Goal: Task Accomplishment & Management: Use online tool/utility

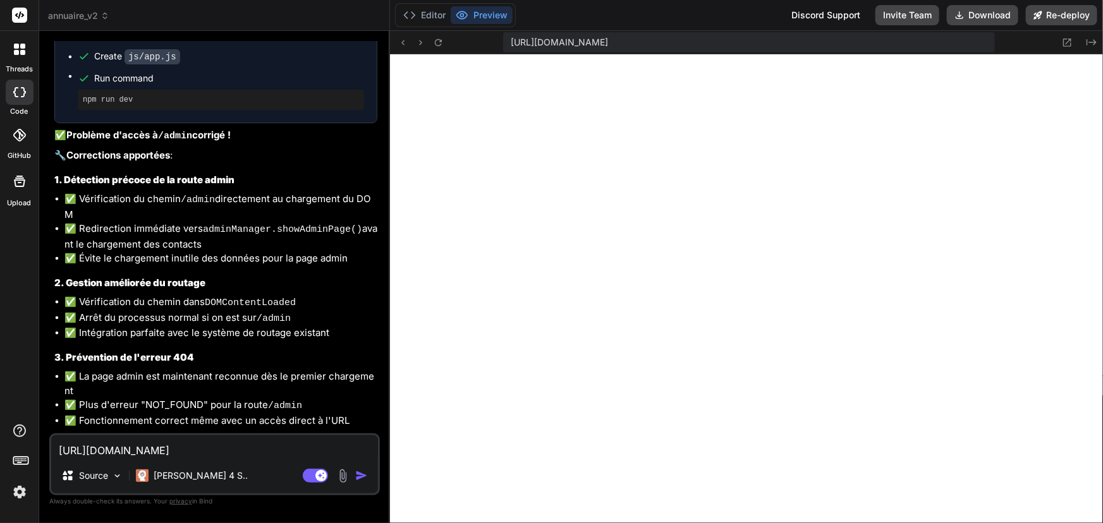
scroll to position [6698, 0]
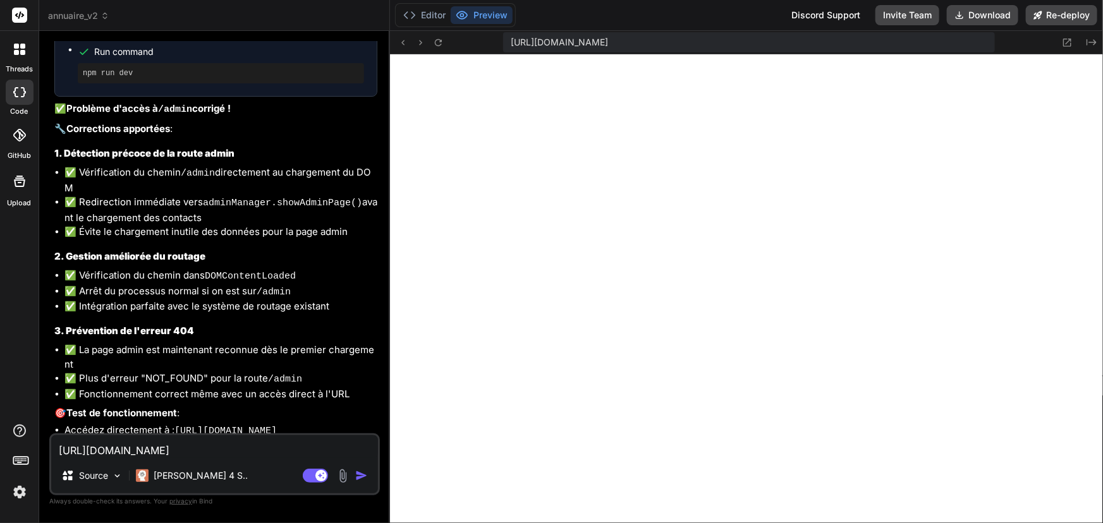
click at [296, 445] on textarea "[URL][DOMAIN_NAME]" at bounding box center [214, 446] width 327 height 23
type textarea "return function executedFunction(...args) { const later = () => { clearTimeout(…"
type textarea "x"
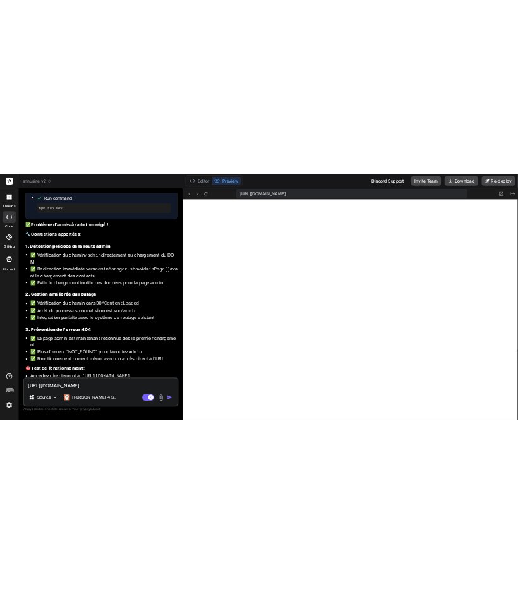
scroll to position [3161, 0]
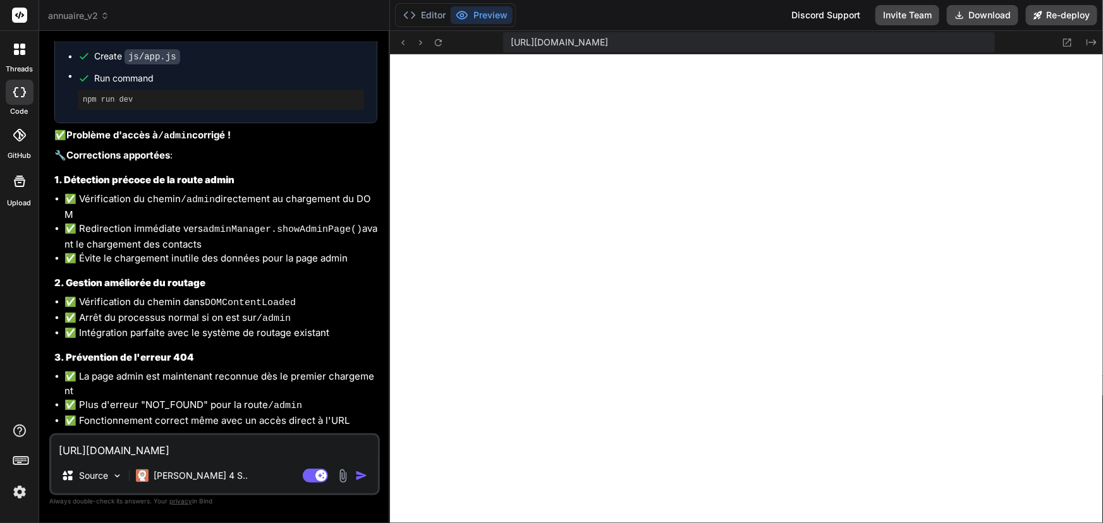
type textarea "timeout = setTimeout(later, wait); }; }"
type textarea "x"
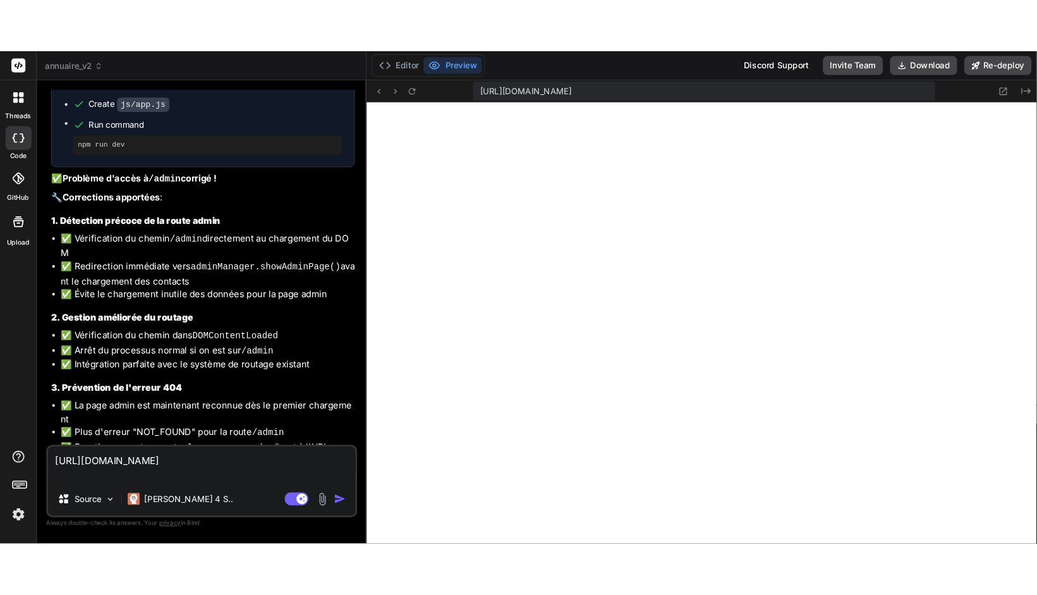
scroll to position [11251, 0]
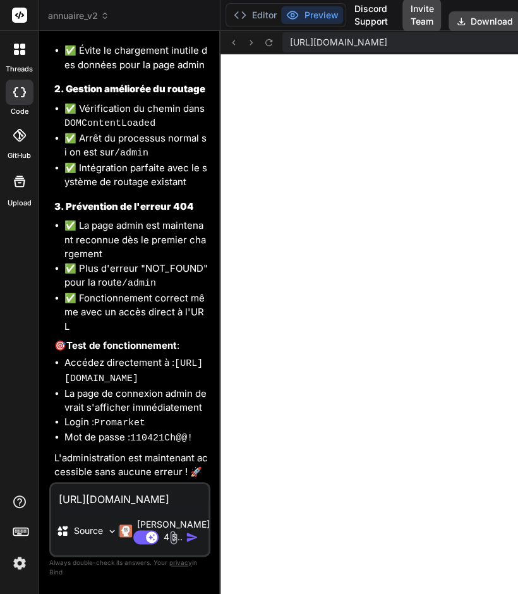
type textarea "const later = () => { clearTimeout(timeout); func(...args); }; clearTimeout(tim…"
type textarea "x"
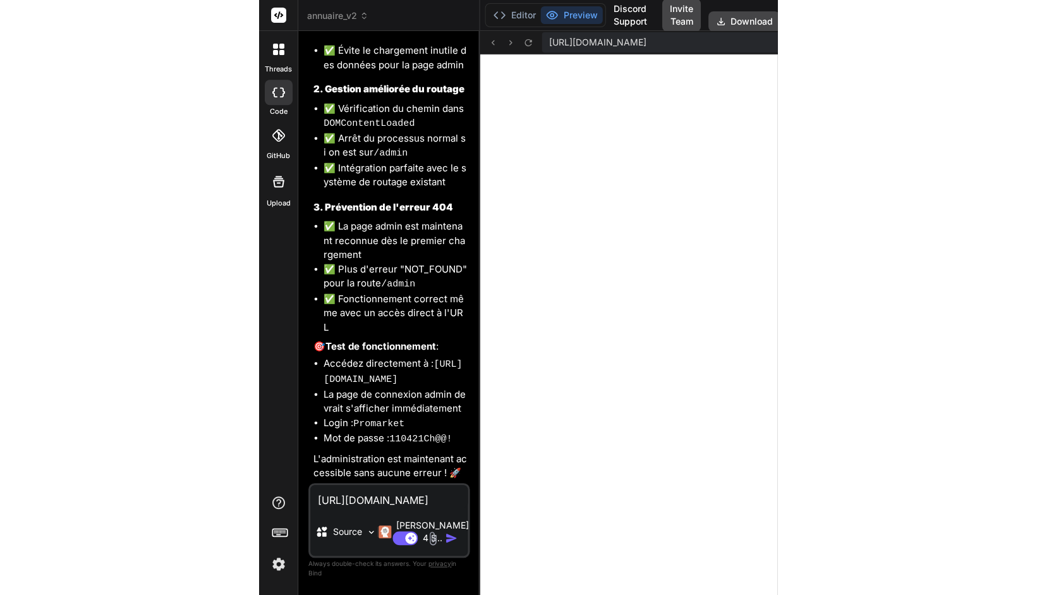
scroll to position [3106, 0]
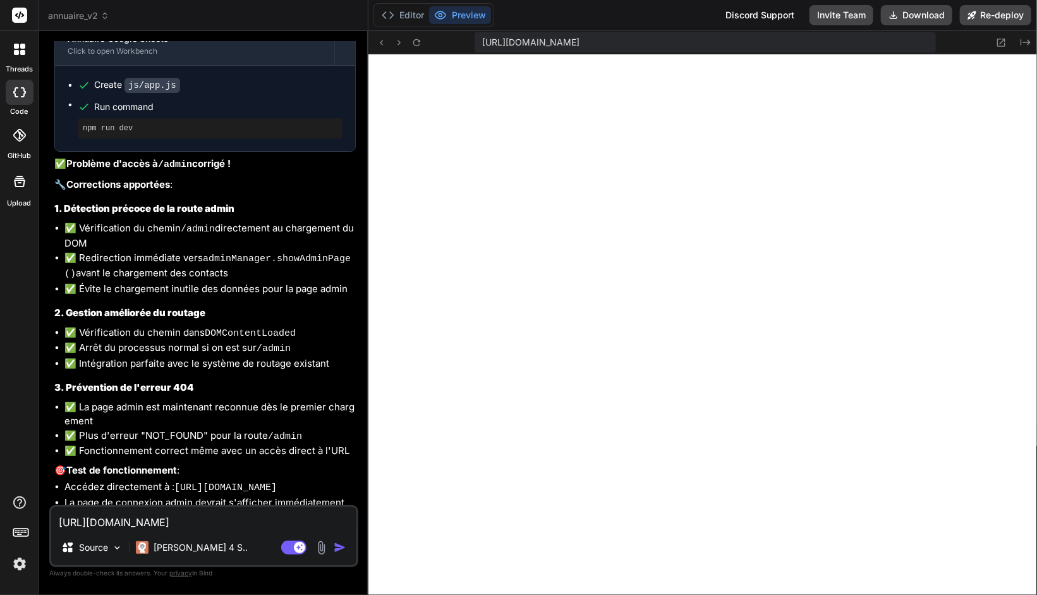
drag, startPoint x: 313, startPoint y: 513, endPoint x: 23, endPoint y: 522, distance: 290.2
click at [23, 522] on div "threads code GitHub Upload annuaire_v2 Created with Pixso. Bind AI Web Search C…" at bounding box center [518, 297] width 1037 height 595
type textarea "F"
type textarea "x"
type textarea "Fa"
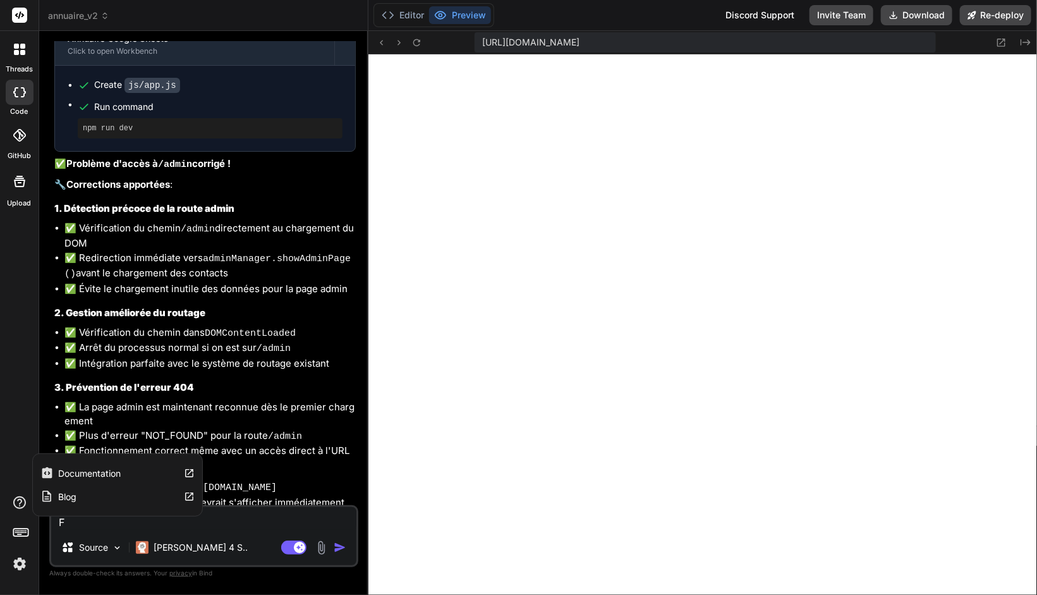
type textarea "x"
type textarea "Fai"
type textarea "x"
type textarea "Fait"
type textarea "x"
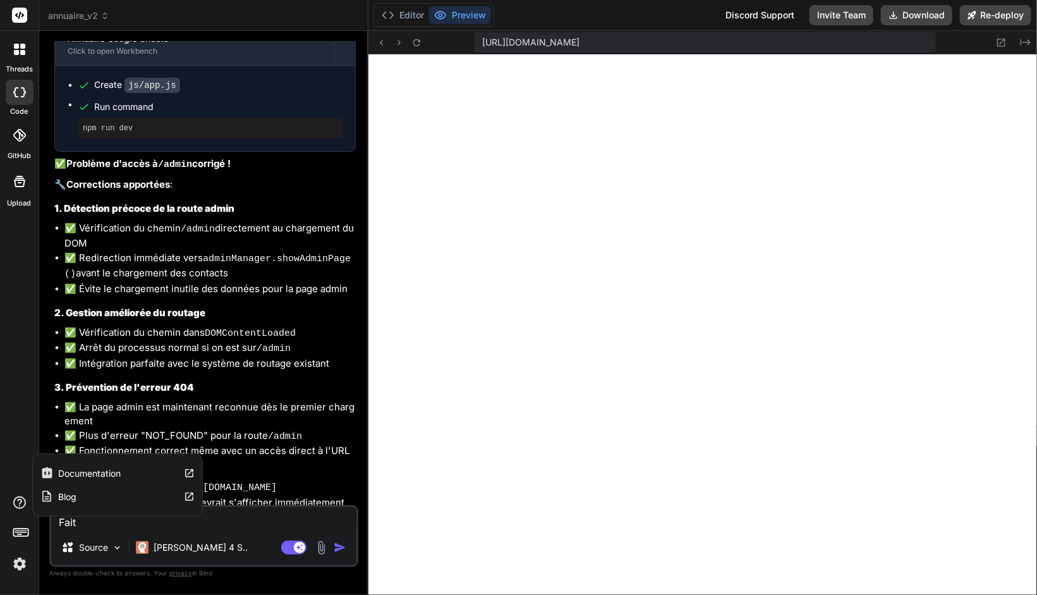
type textarea "Fait"
type textarea "x"
type textarea "Fait m"
type textarea "x"
type textarea "Fait mo"
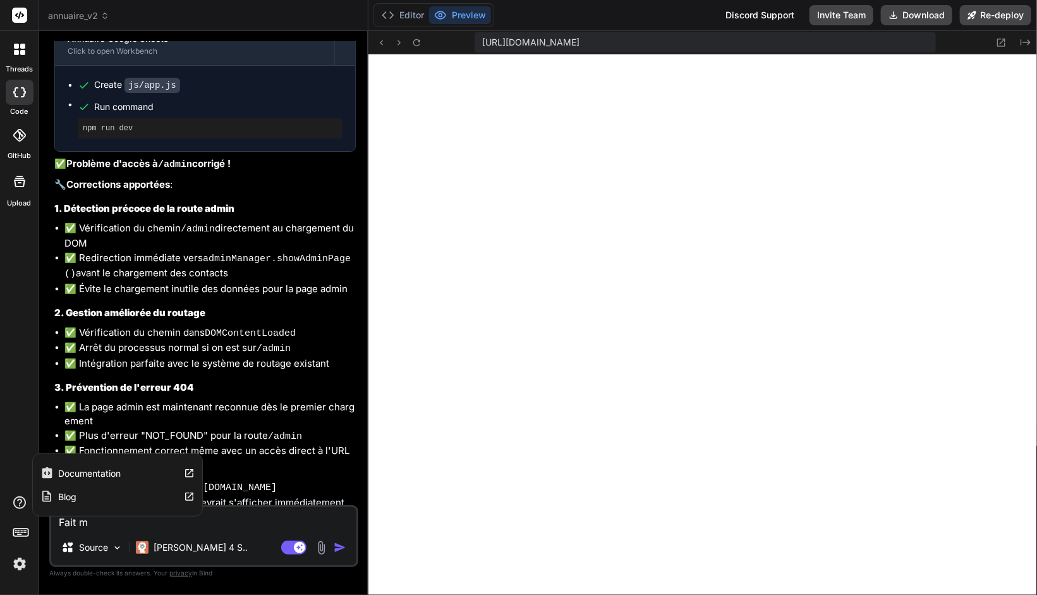
type textarea "x"
type textarea "Fait moi"
type textarea "x"
type textarea "Fait moi"
type textarea "x"
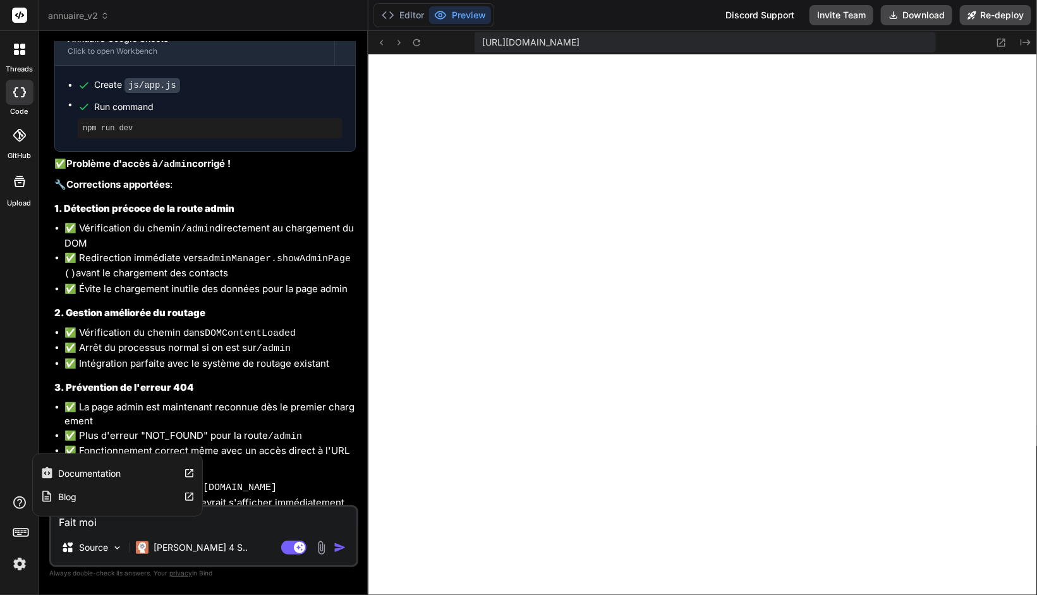
type textarea "Fait moi u"
type textarea "x"
type textarea "Fait moi un"
type textarea "x"
type textarea "Fait moi un"
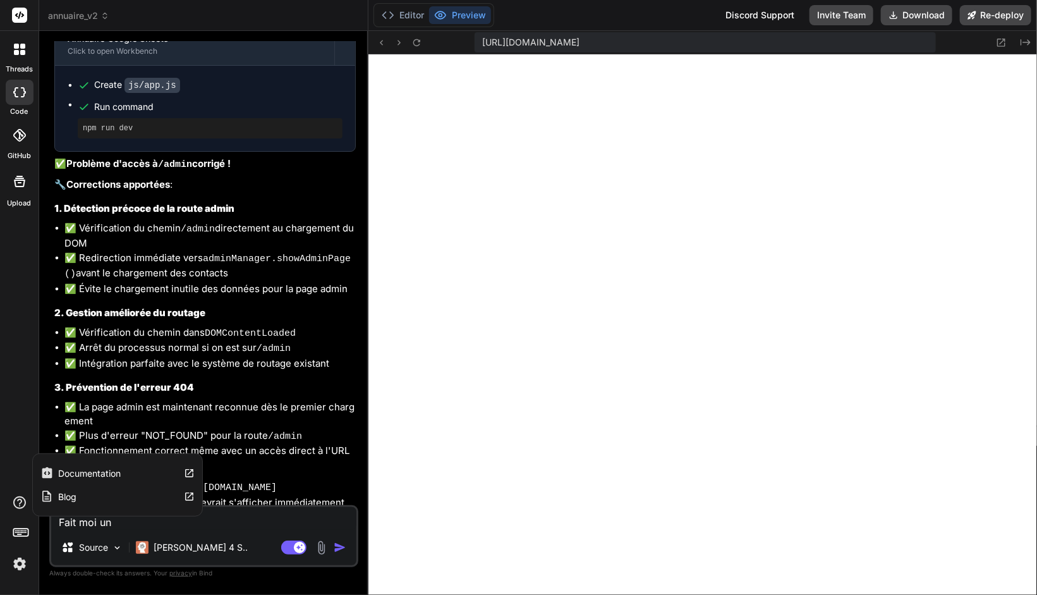
type textarea "x"
type textarea "Fait moi un b"
type textarea "x"
type textarea "Fait moi un bo"
type textarea "x"
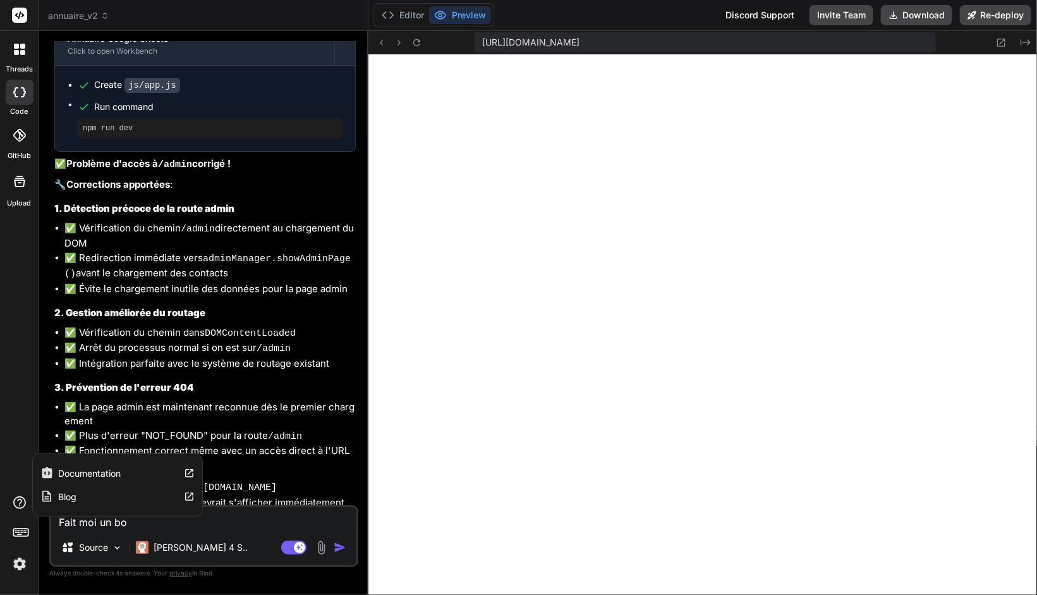
type textarea "Fait moi un bou"
type textarea "x"
type textarea "Fait moi un bout"
type textarea "x"
type textarea "Fait moi un bouto"
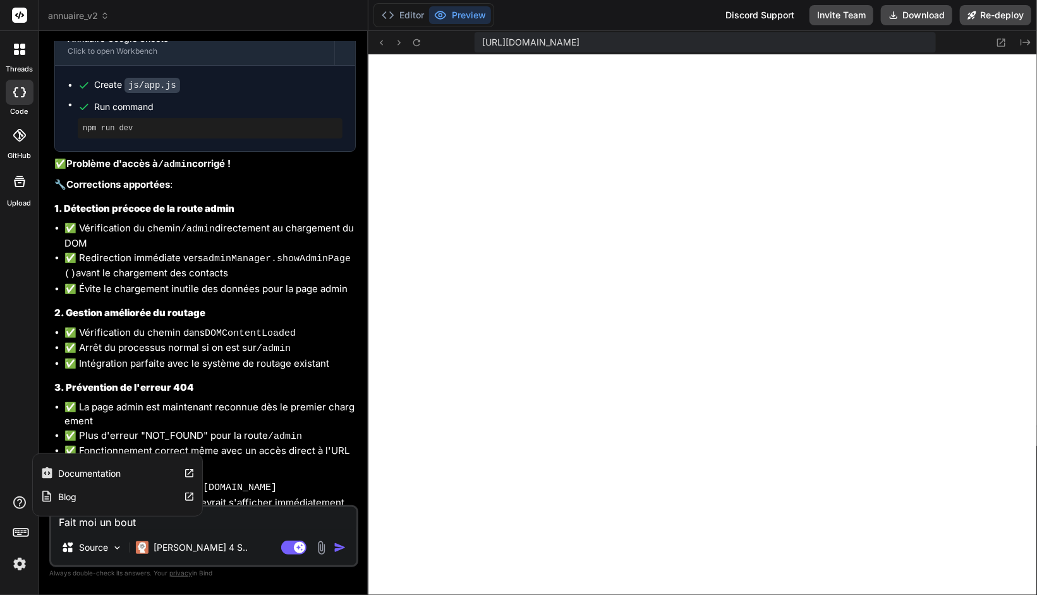
type textarea "x"
type textarea "Fait moi un bouton"
type textarea "x"
type textarea "Fait moi un bouton"
type textarea "x"
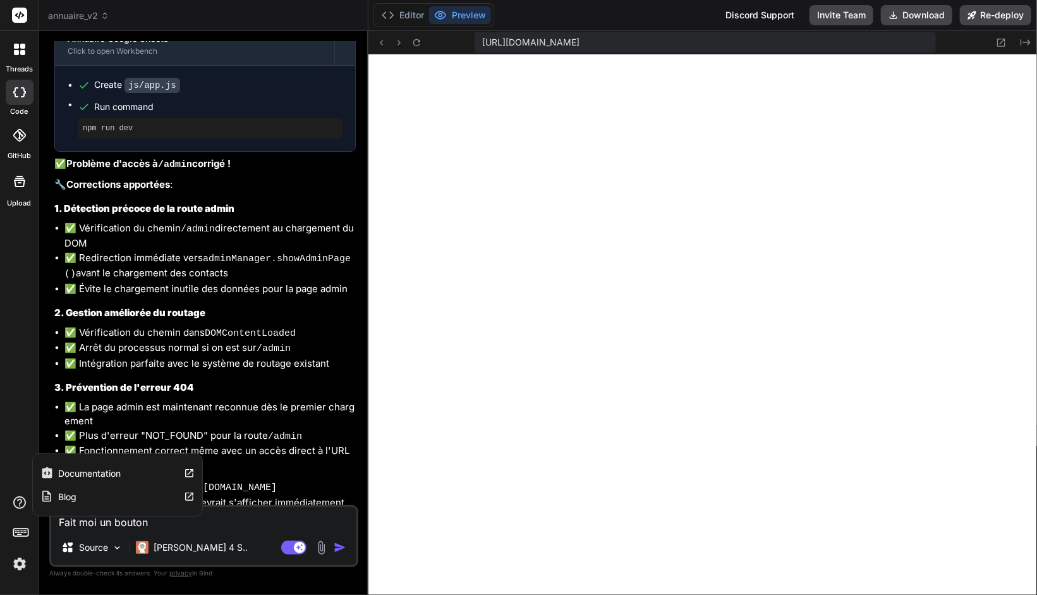
type textarea "Fait moi un bouton p"
type textarea "x"
type textarea "Fait moi un bouton po"
type textarea "x"
type textarea "Fait moi un bouton pou"
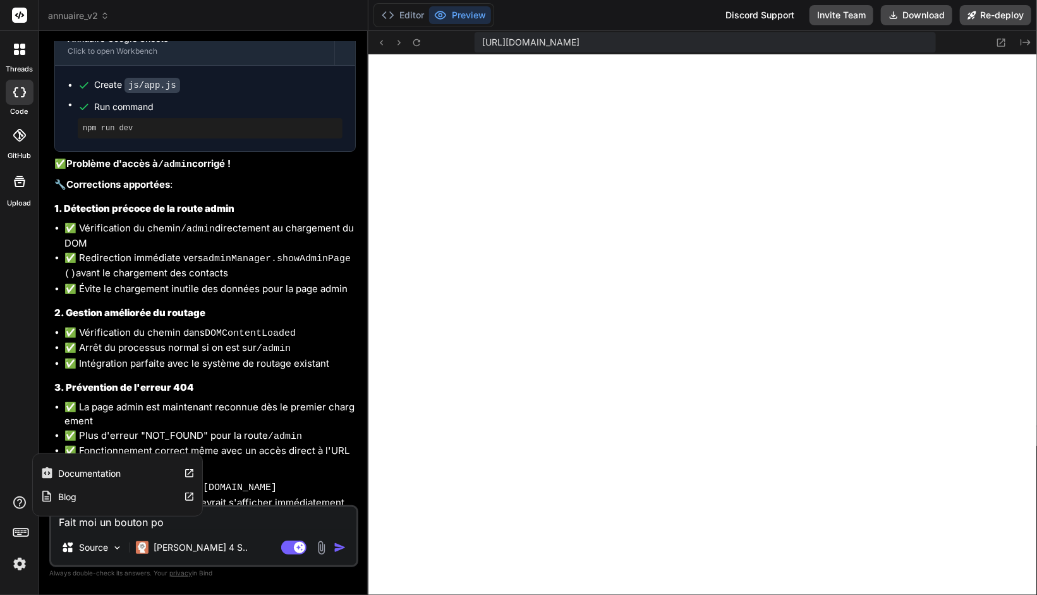
type textarea "x"
type textarea "Fait moi un bouton pour"
type textarea "x"
type textarea "Fait moi un bouton pour"
type textarea "x"
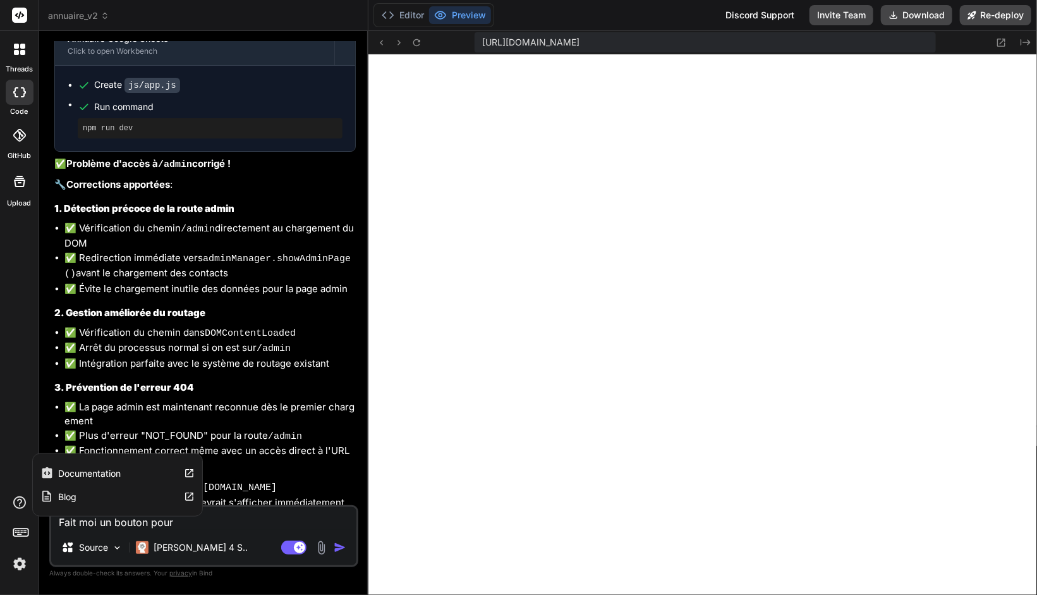
type textarea "Fait moi un bouton pour a"
type textarea "x"
type textarea "Fait moi un bouton pour ac"
type textarea "x"
type textarea "Fait moi un bouton pour acc"
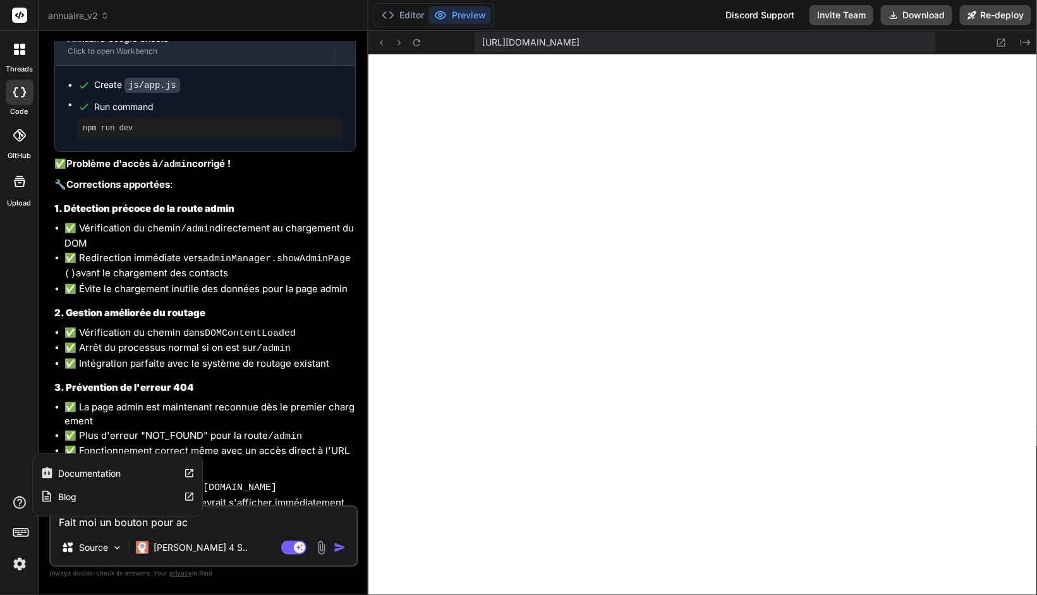
type textarea "x"
type textarea "Fait moi un bouton pour acce"
type textarea "x"
type textarea "Fait moi un bouton pour acced"
type textarea "x"
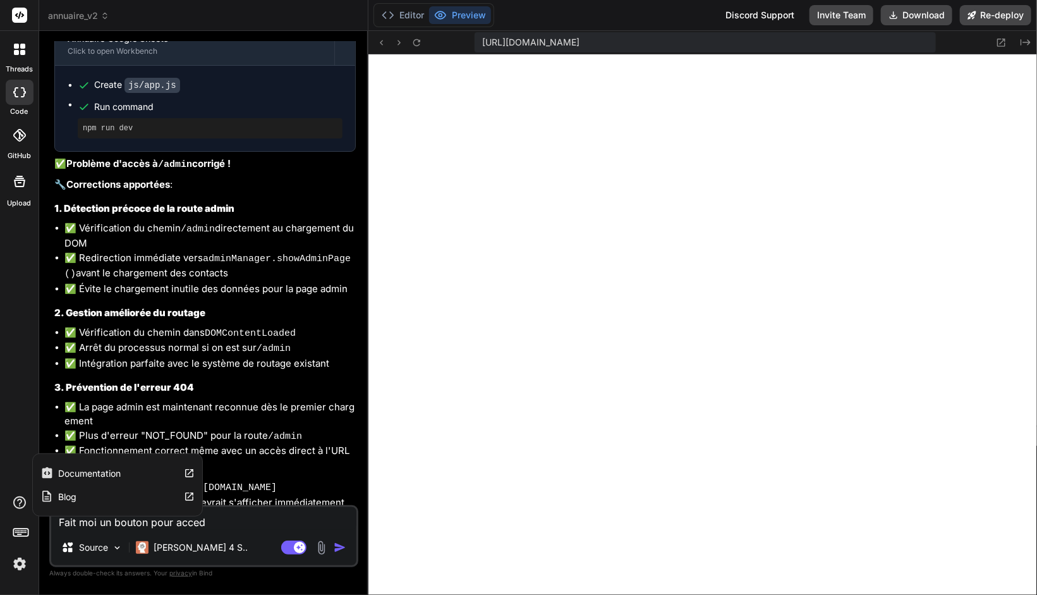
type textarea "Fait moi un bouton pour accede"
type textarea "x"
type textarea "Fait moi un bouton pour acceder"
type textarea "x"
type textarea "Fait moi un bouton pour acceder"
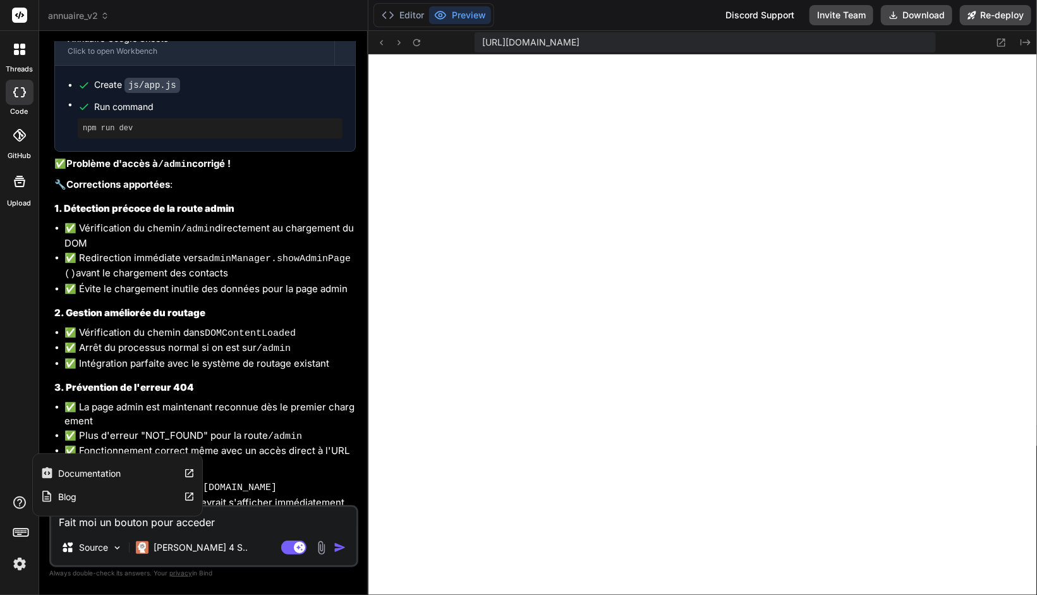
type textarea "x"
type textarea "Fait moi un bouton pour acceder à"
type textarea "x"
type textarea "Fait moi un bouton pour acceder à"
type textarea "x"
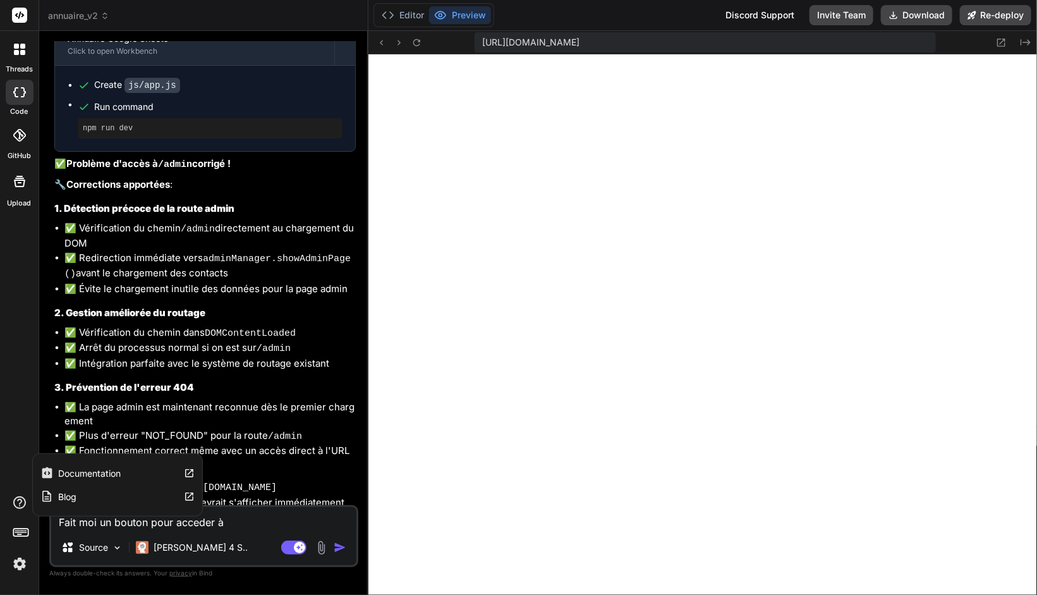
type textarea "Fait moi un bouton pour acceder à l"
type textarea "x"
type textarea "Fait moi un bouton pour acceder à l'"
type textarea "x"
type textarea "Fait moi un bouton pour acceder à l'a"
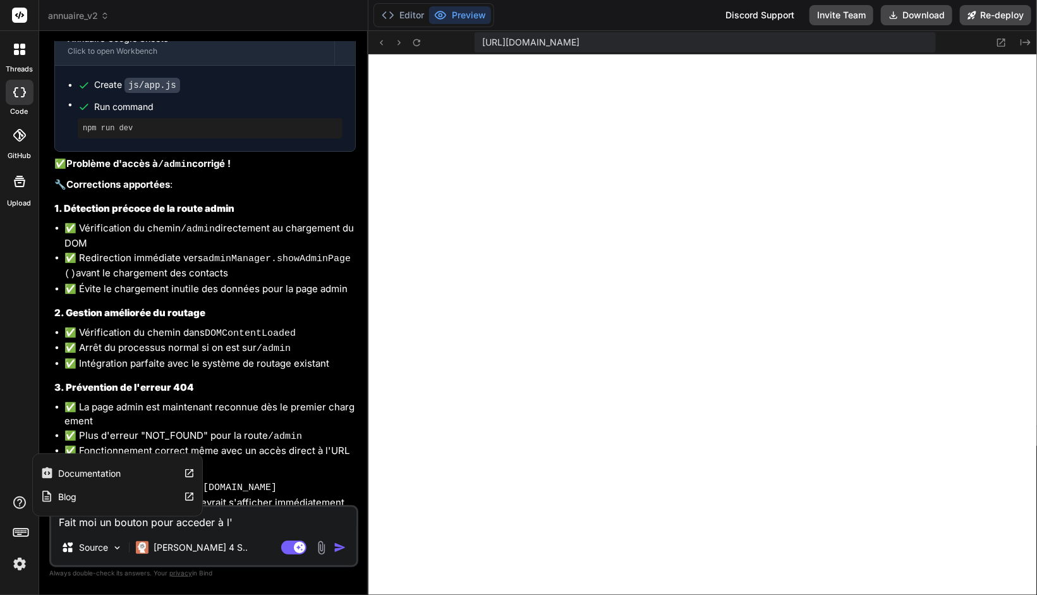
type textarea "x"
type textarea "Fait moi un bouton pour acceder à l'ad"
type textarea "x"
type textarea "Fait moi un bouton pour acceder à l'adm"
type textarea "x"
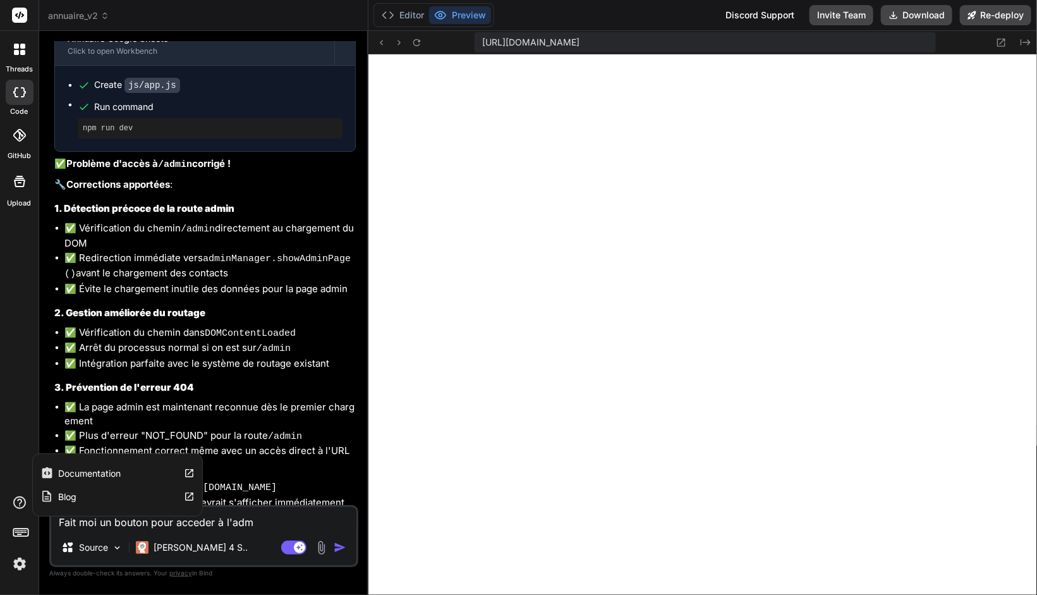
type textarea "Fait moi un bouton pour acceder à l'admi"
type textarea "x"
type textarea "Fait moi un bouton pour acceder à l'admin"
type textarea "x"
type textarea "Fait moi un bouton pour acceder à l'admini"
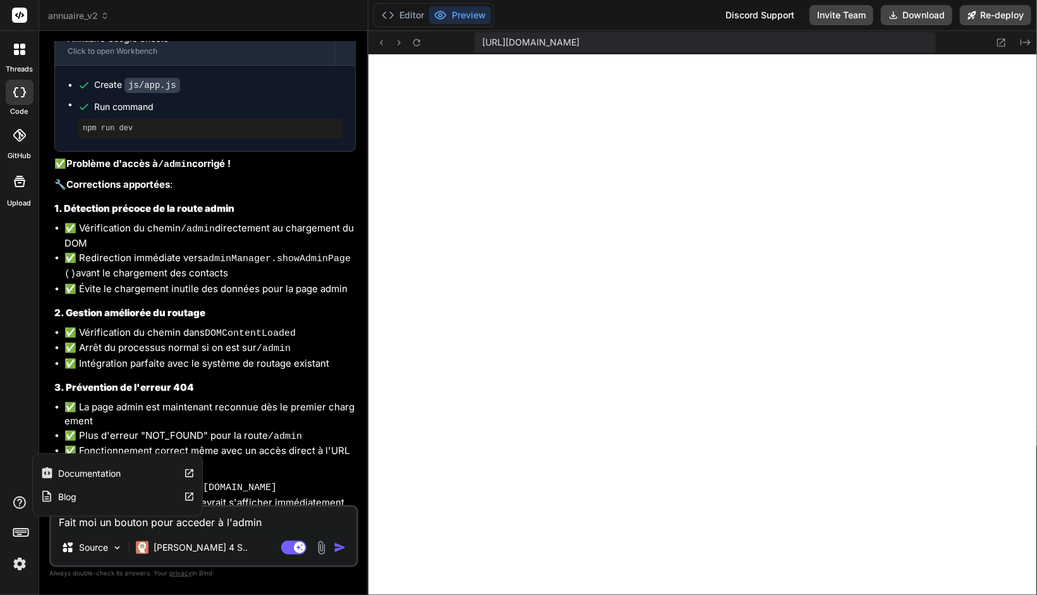
type textarea "x"
type textarea "Fait moi un bouton pour acceder à l'adminis"
type textarea "x"
type textarea "Fait moi un bouton pour acceder à l'administ"
type textarea "x"
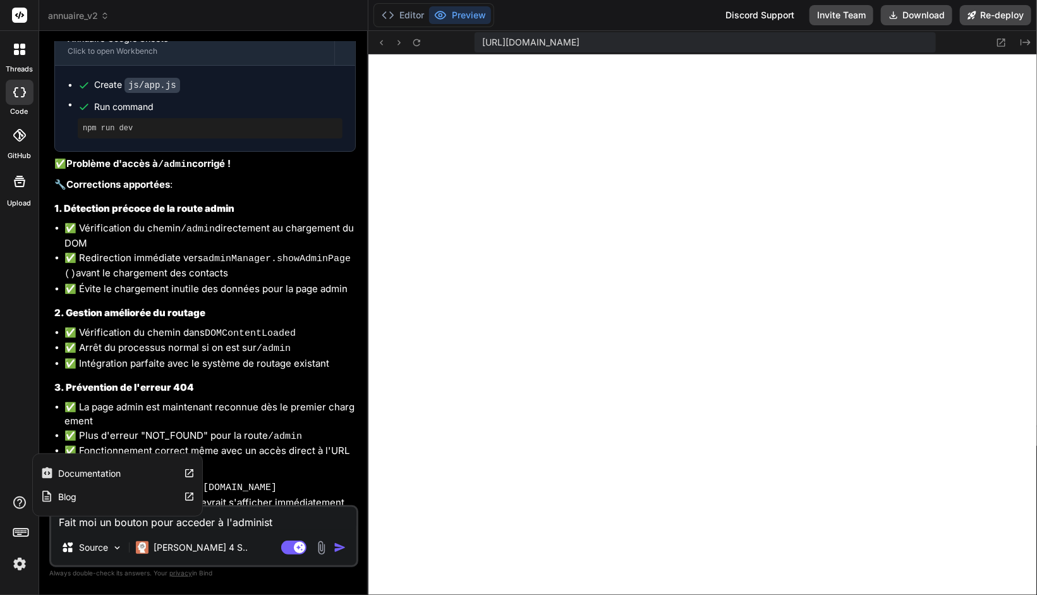
type textarea "Fait moi un bouton pour acceder à l'administr"
type textarea "x"
type textarea "Fait moi un bouton pour acceder à l'administra"
type textarea "x"
type textarea "Fait moi un bouton pour acceder à l'administrat"
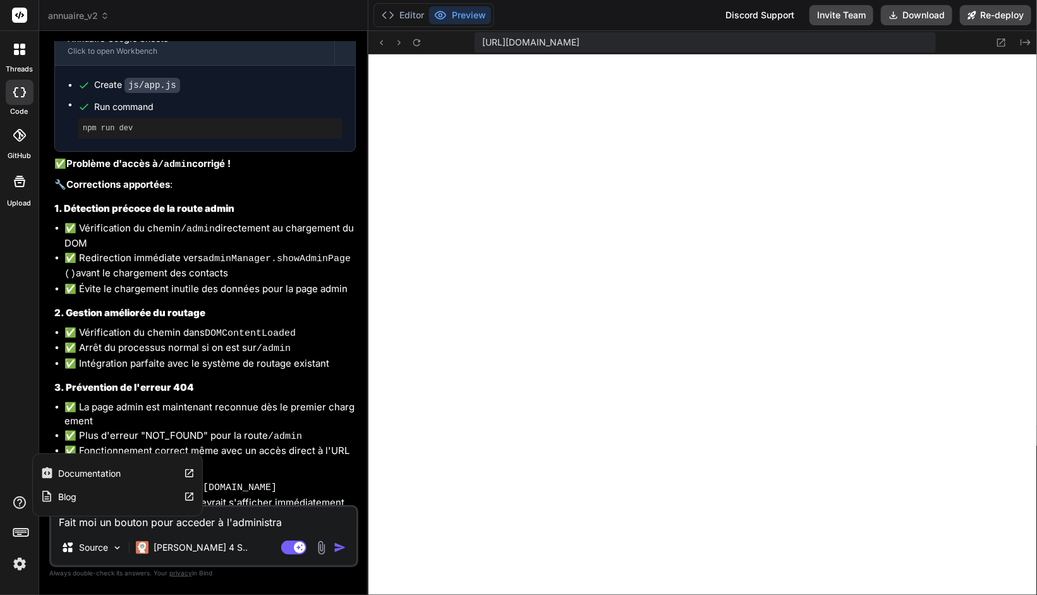
type textarea "x"
type textarea "Fait moi un bouton pour acceder à l'administrati"
type textarea "x"
type textarea "Fait moi un bouton pour acceder à l'administratio"
type textarea "x"
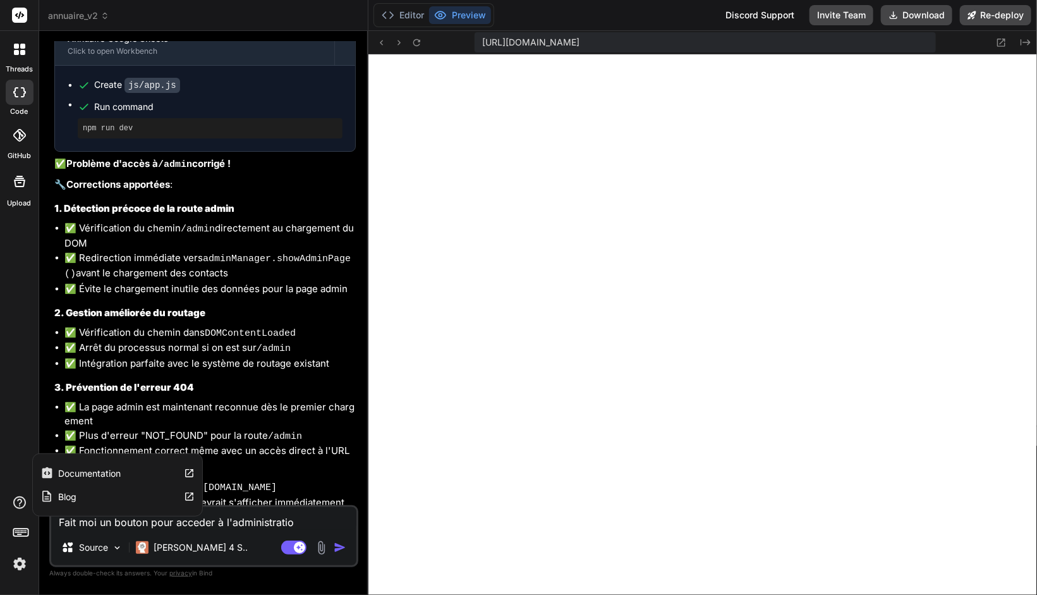
type textarea "Fait moi un bouton pour acceder à l'administration"
type textarea "x"
type textarea "Fait moi un bouton pour acceder à l'administration"
type textarea "x"
type textarea "Fait moi un bouton pour acceder à l'administration d"
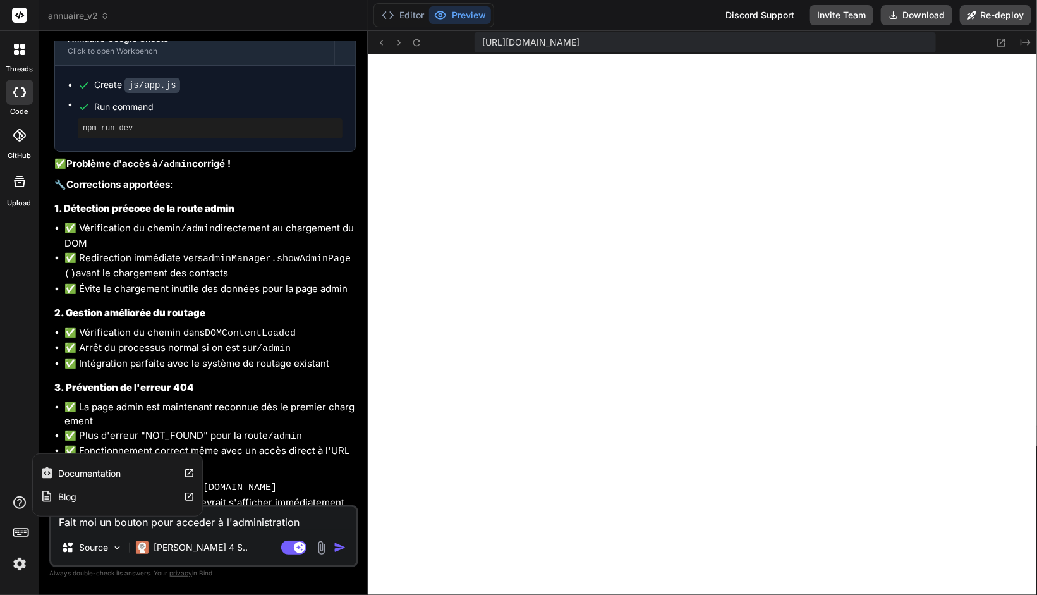
type textarea "x"
type textarea "Fait moi un bouton pour acceder à l'administration de"
type textarea "x"
type textarea "Fait moi un bouton pour acceder à l'administration dep"
type textarea "x"
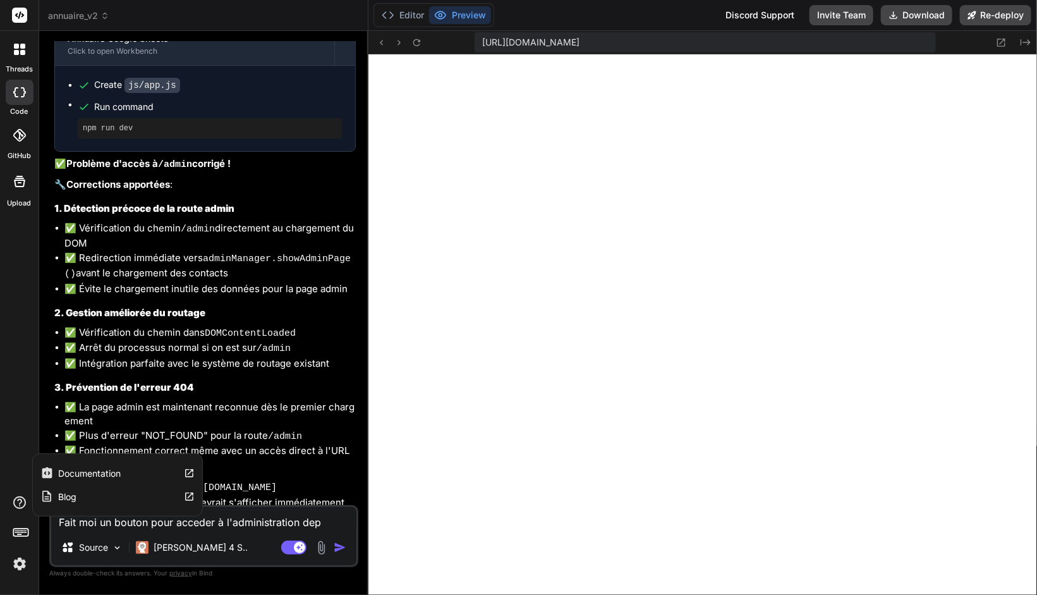
type textarea "Fait moi un bouton pour acceder à l'administration depu"
type textarea "x"
type textarea "Fait moi un bouton pour acceder à l'administration depui"
type textarea "x"
type textarea "Fait moi un bouton pour acceder à l'administration depuis"
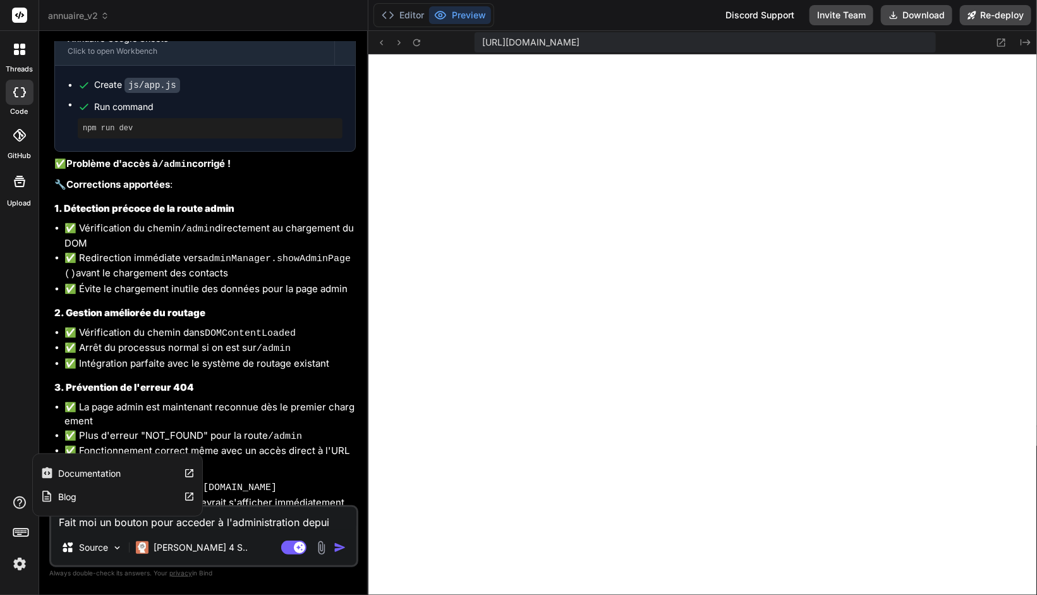
type textarea "x"
type textarea "Fait moi un bouton pour acceder à l'administration depuis"
type textarea "x"
type textarea "Fait moi un bouton pour acceder à l'administration depuis"
type textarea "x"
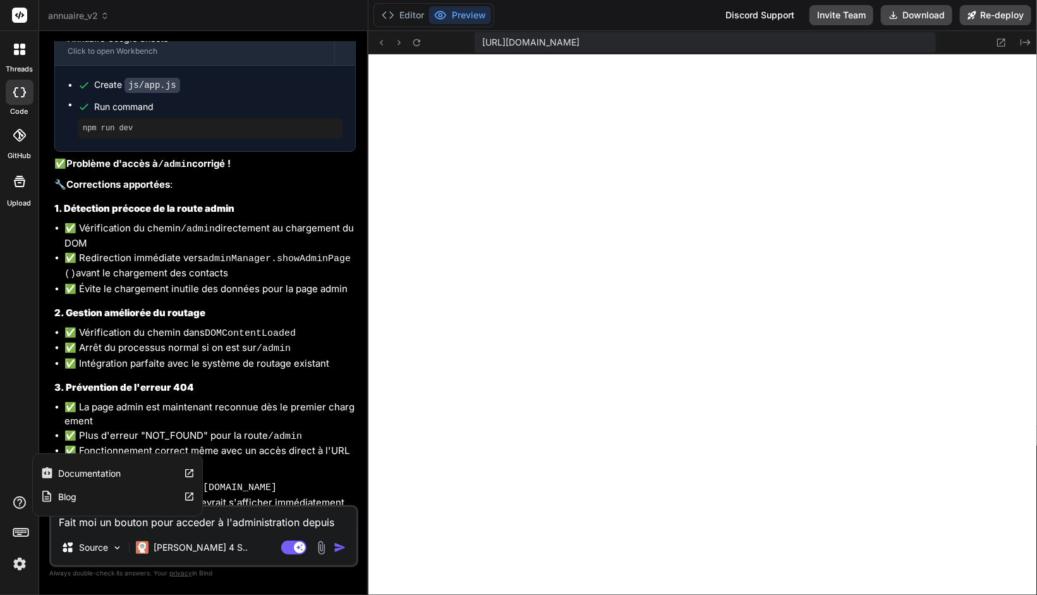
type textarea "Fait moi un bouton pour acceder à l'administration depuis"
type textarea "x"
type textarea "Fait moi un bouton pour acceder à l'administration depuis l"
type textarea "x"
type textarea "Fait moi un bouton pour acceder à l'administration depuis la"
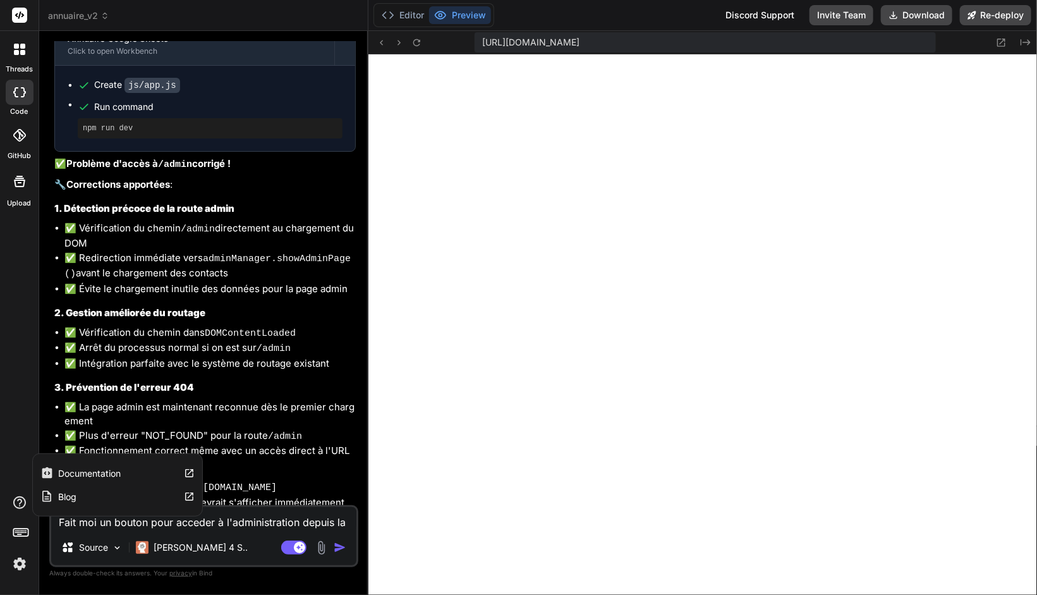
type textarea "x"
type textarea "Fait moi un bouton pour acceder à l'administration depuis la"
type textarea "x"
type textarea "Fait moi un bouton pour acceder à l'administration depuis la h"
type textarea "x"
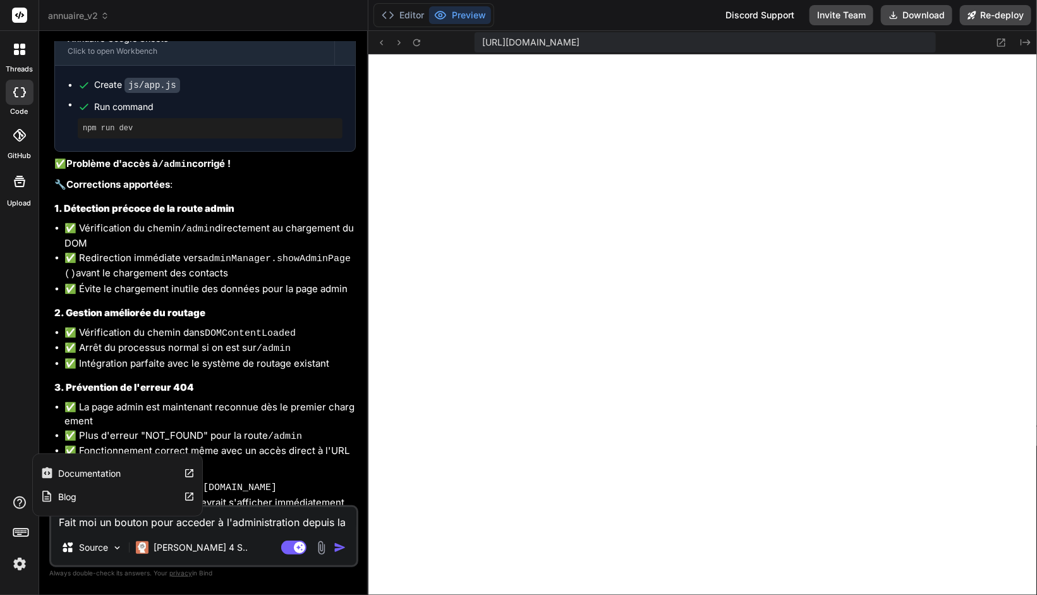
scroll to position [6786, 0]
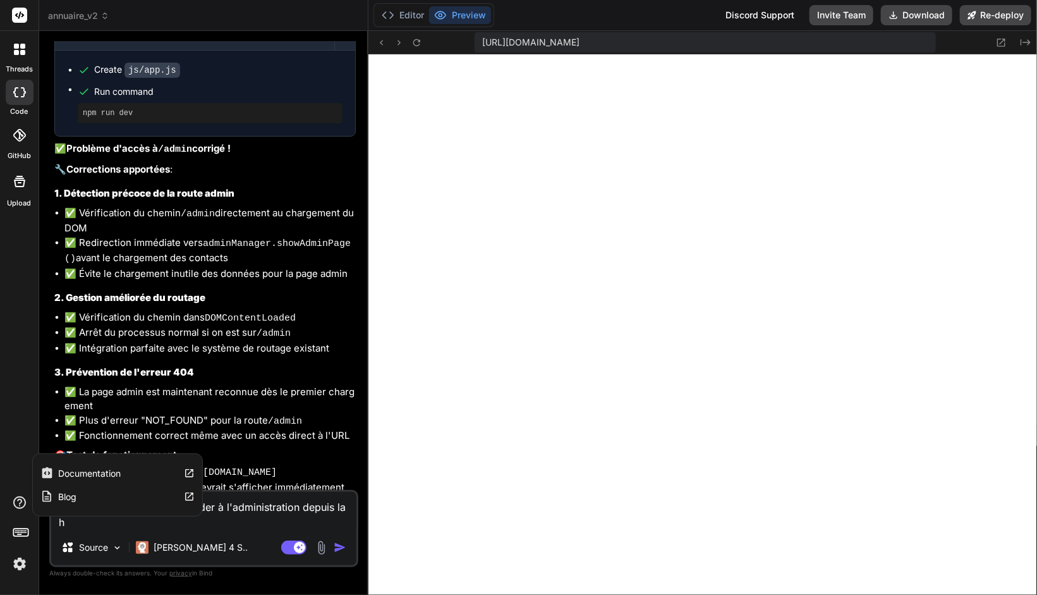
type textarea "Fait moi un bouton pour acceder à l'administration depuis la ho"
type textarea "x"
type textarea "Fait moi un bouton pour acceder à l'administration depuis la hom"
type textarea "x"
type textarea "Fait moi un bouton pour acceder à l'administration depuis la home"
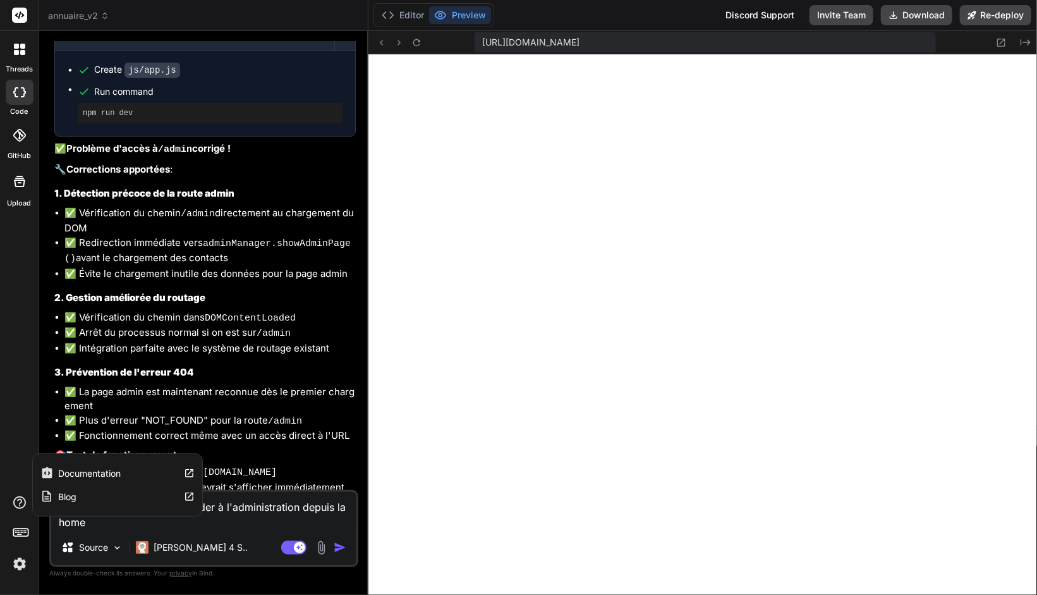
type textarea "x"
type textarea "Fait moi un bouton pour acceder à l'administration depuis la home"
type textarea "x"
type textarea "Fait moi un bouton pour acceder à l'administration depuis la home p"
type textarea "x"
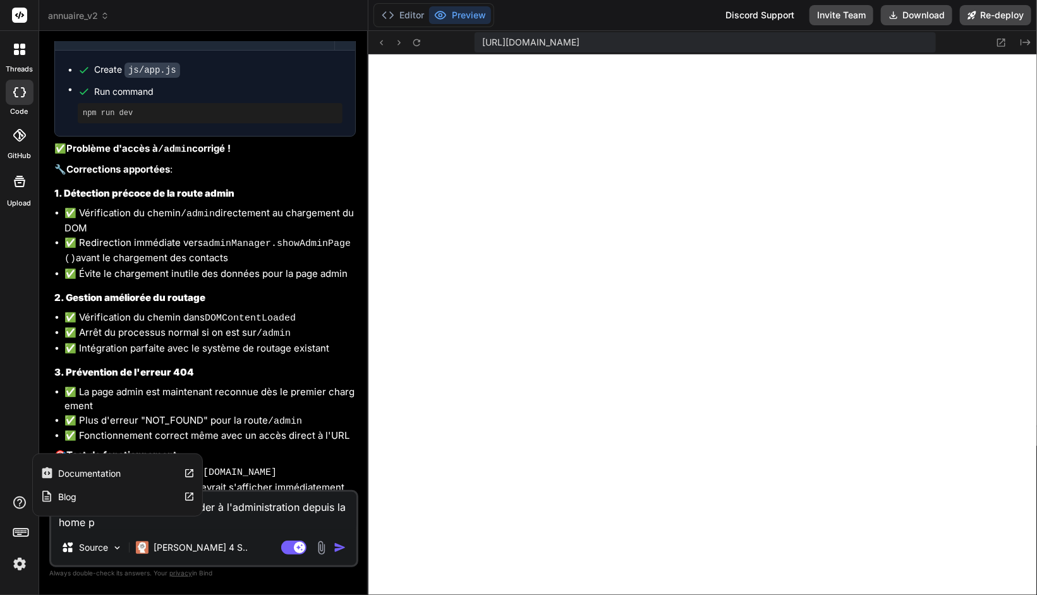
type textarea "Fait moi un bouton pour acceder à l'administration depuis la home pa"
type textarea "x"
type textarea "Fait moi un bouton pour acceder à l'administration depuis la home pag"
type textarea "x"
type textarea "Fait moi un bouton pour acceder à l'administration depuis la home page"
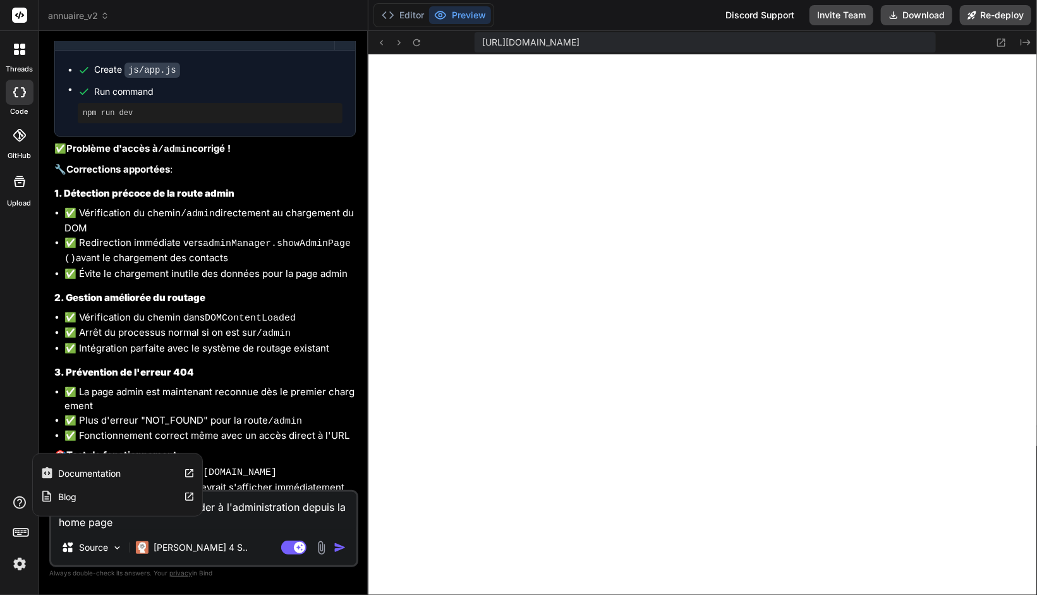
type textarea "x"
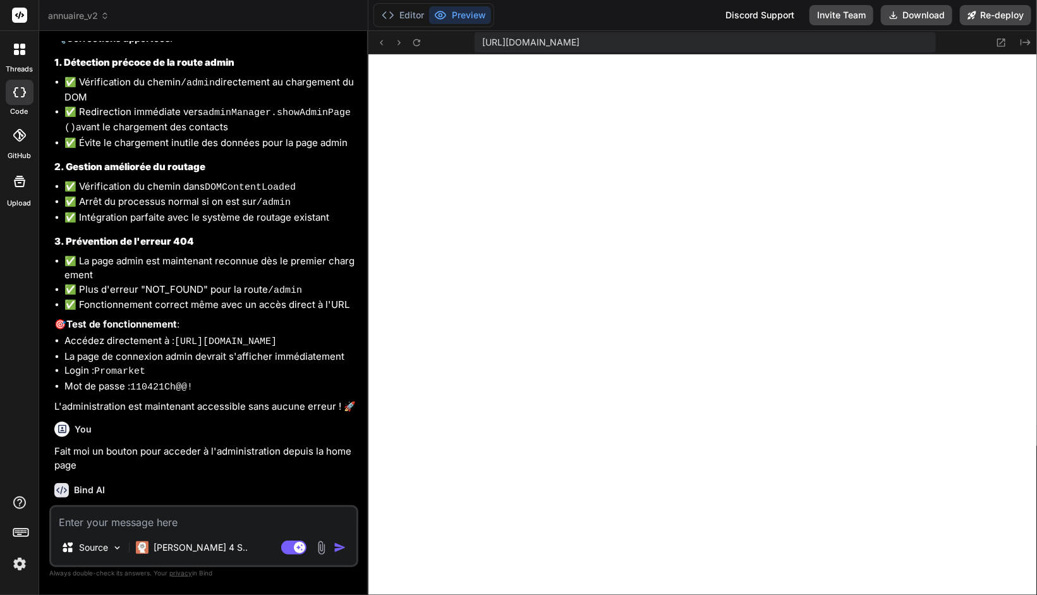
scroll to position [6917, 0]
type textarea "x"
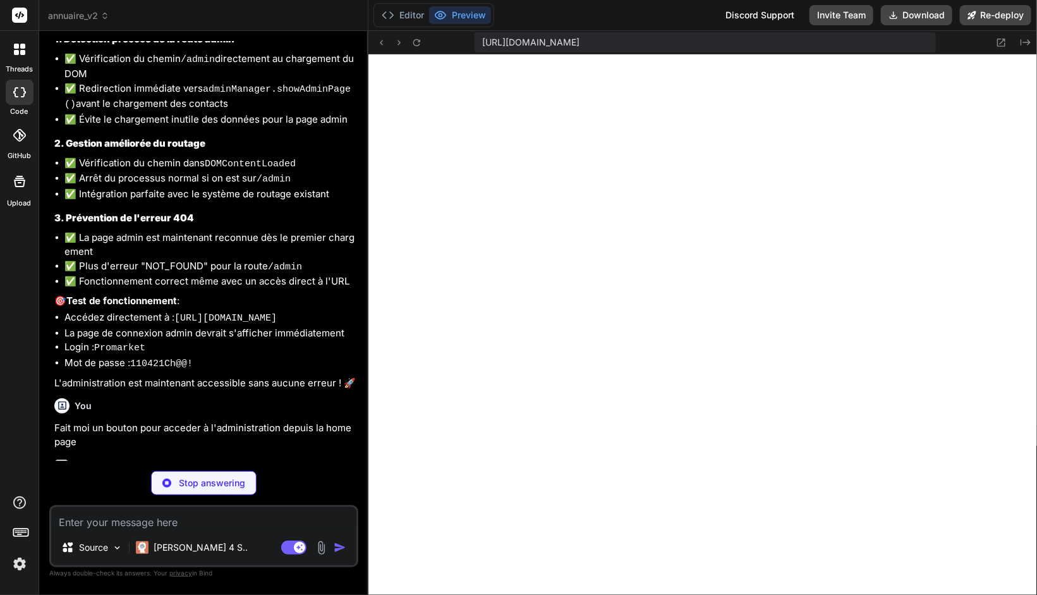
scroll to position [7015, 0]
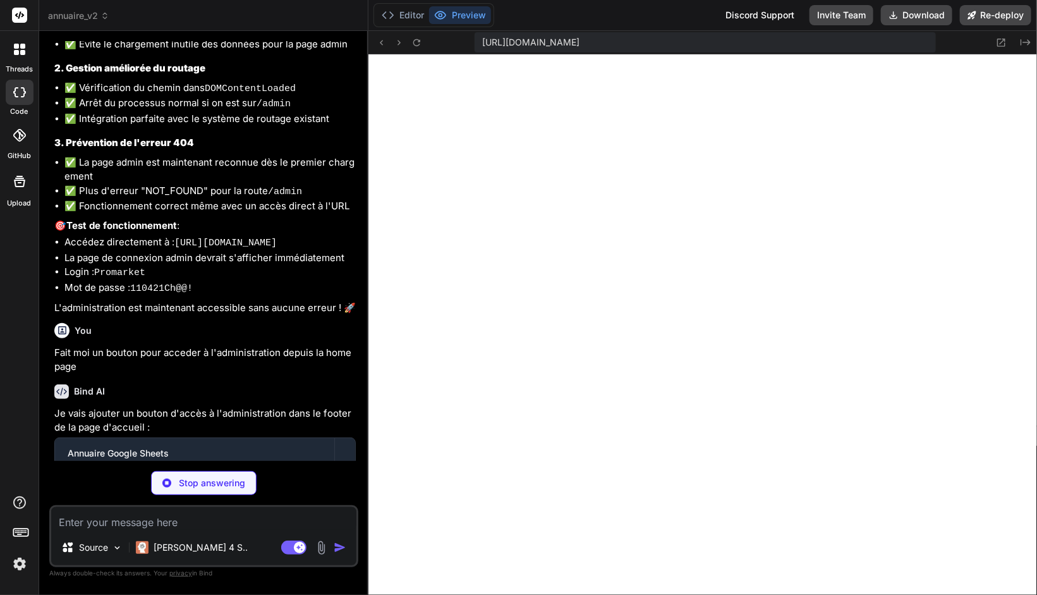
type textarea "x"
type textarea "<script src="js/app.js"></script> </body> </html>"
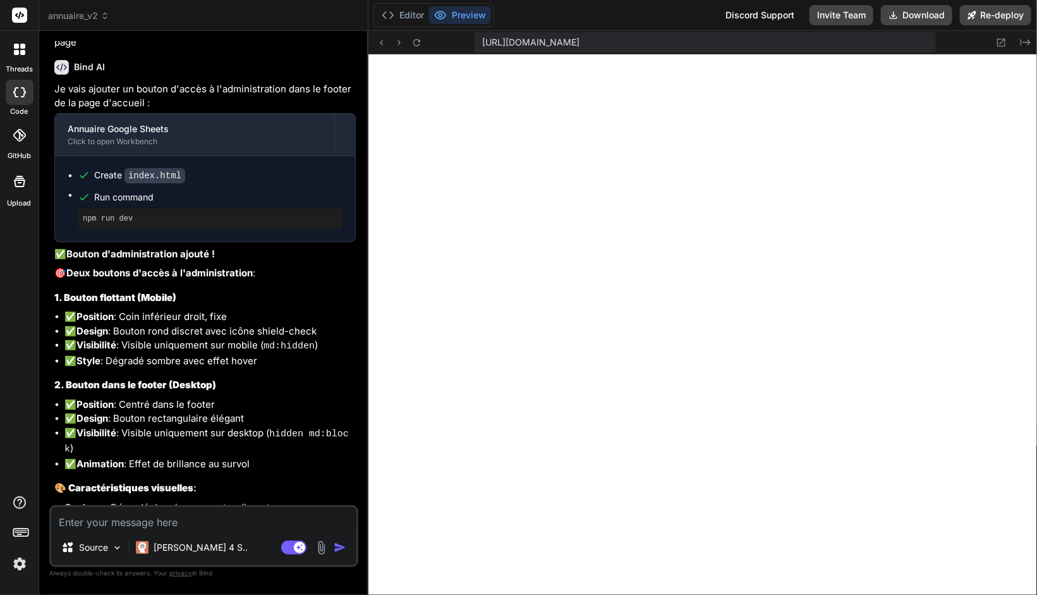
scroll to position [7453, 0]
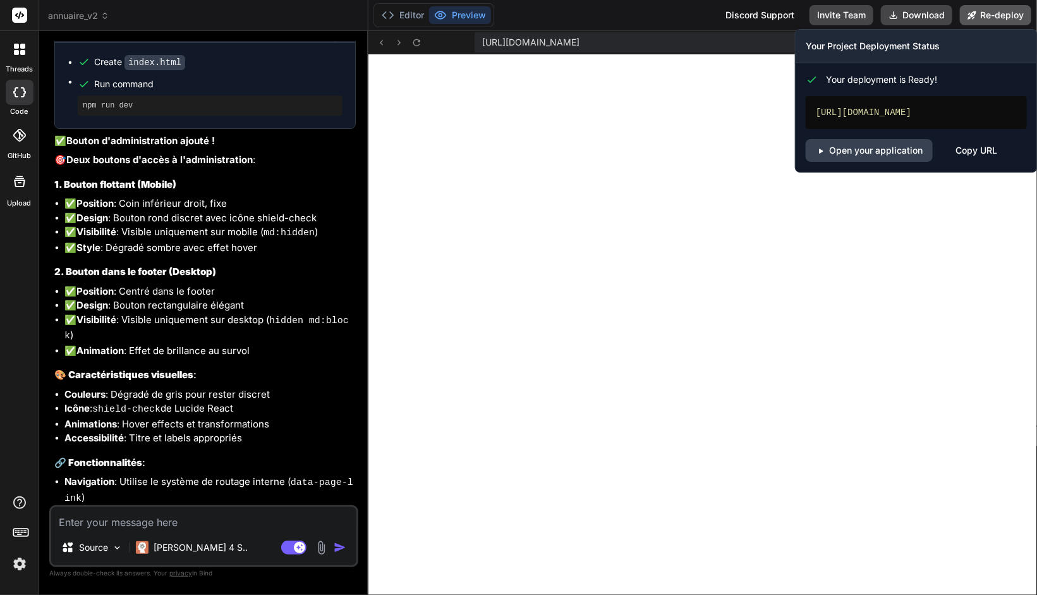
click at [998, 20] on button "Re-deploy" at bounding box center [995, 15] width 71 height 20
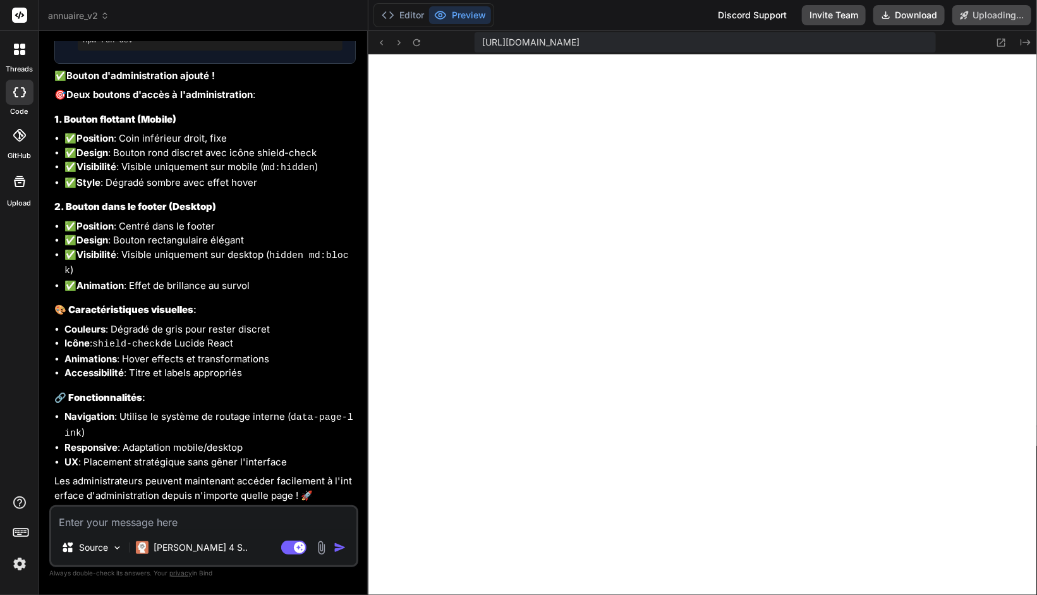
scroll to position [7377, 0]
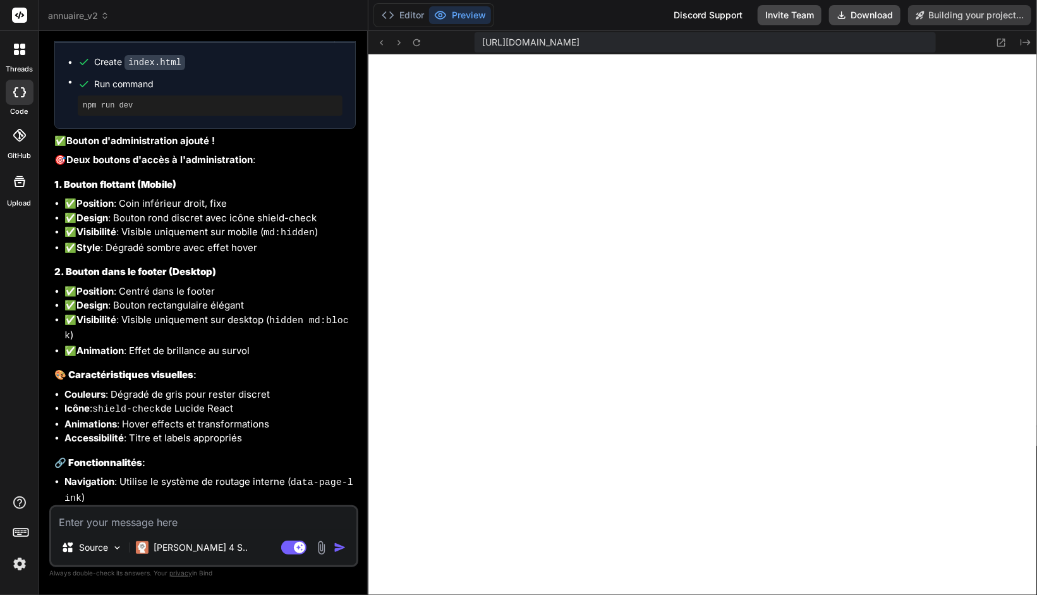
type textarea "x"
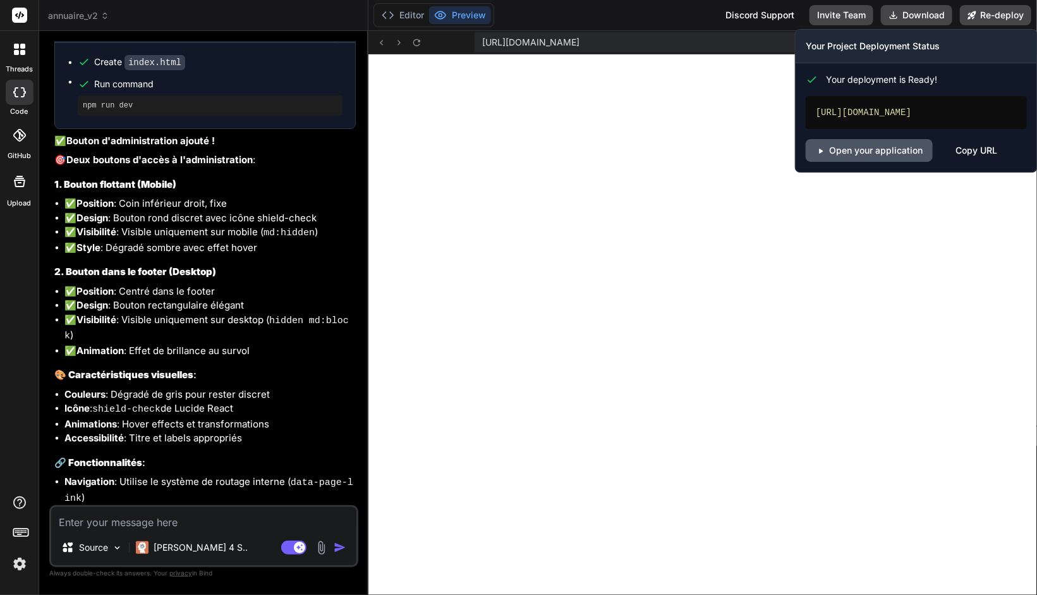
click at [859, 150] on link "Open your application" at bounding box center [869, 150] width 127 height 23
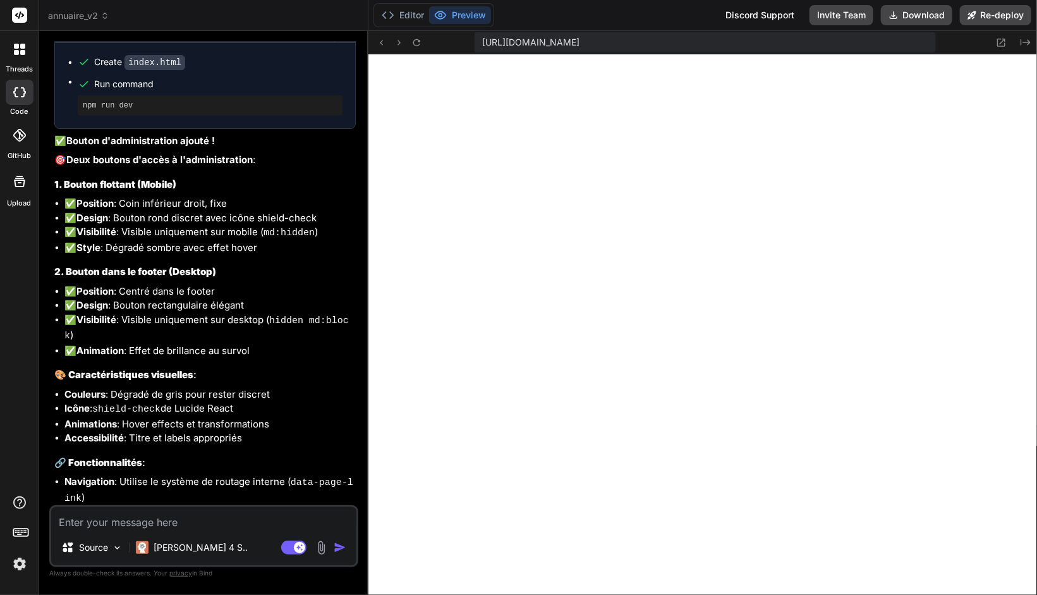
click at [152, 417] on li "Animations : Hover effects et transformations" at bounding box center [209, 424] width 291 height 15
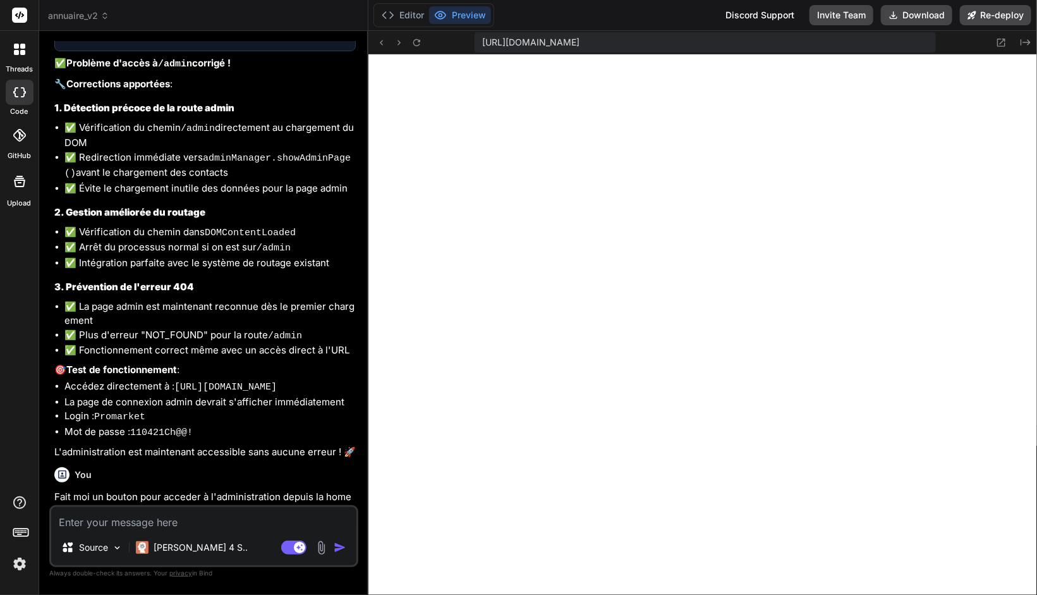
scroll to position [6993, 0]
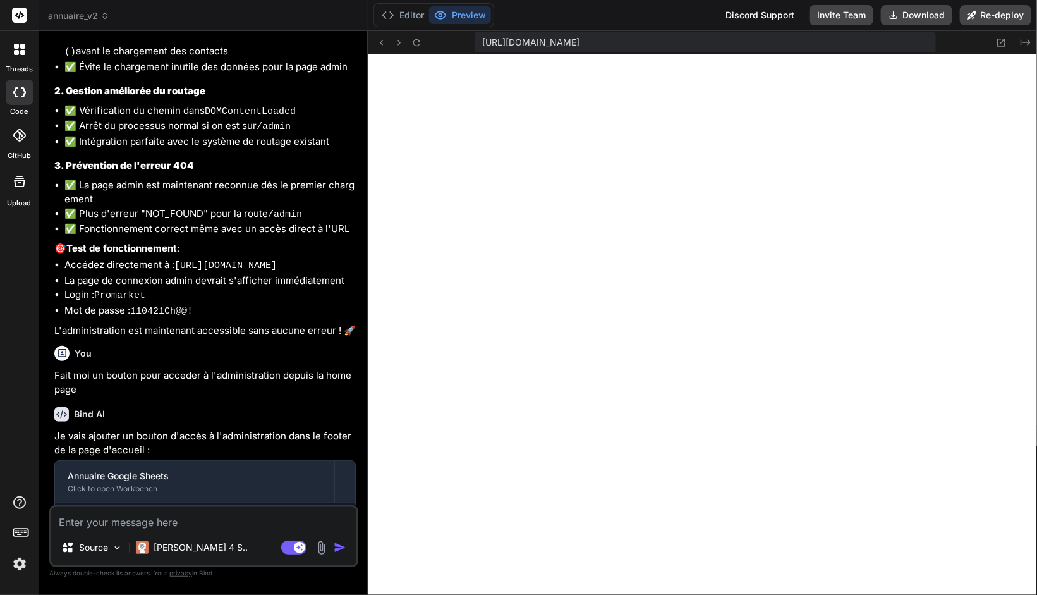
click at [159, 306] on code "110421Ch@@!" at bounding box center [161, 311] width 63 height 11
click at [200, 303] on li "Mot de passe : 110421Ch@@!" at bounding box center [209, 311] width 291 height 16
drag, startPoint x: 193, startPoint y: 255, endPoint x: 133, endPoint y: 254, distance: 60.7
click at [133, 303] on li "Mot de passe : 110421Ch@@!" at bounding box center [209, 311] width 291 height 16
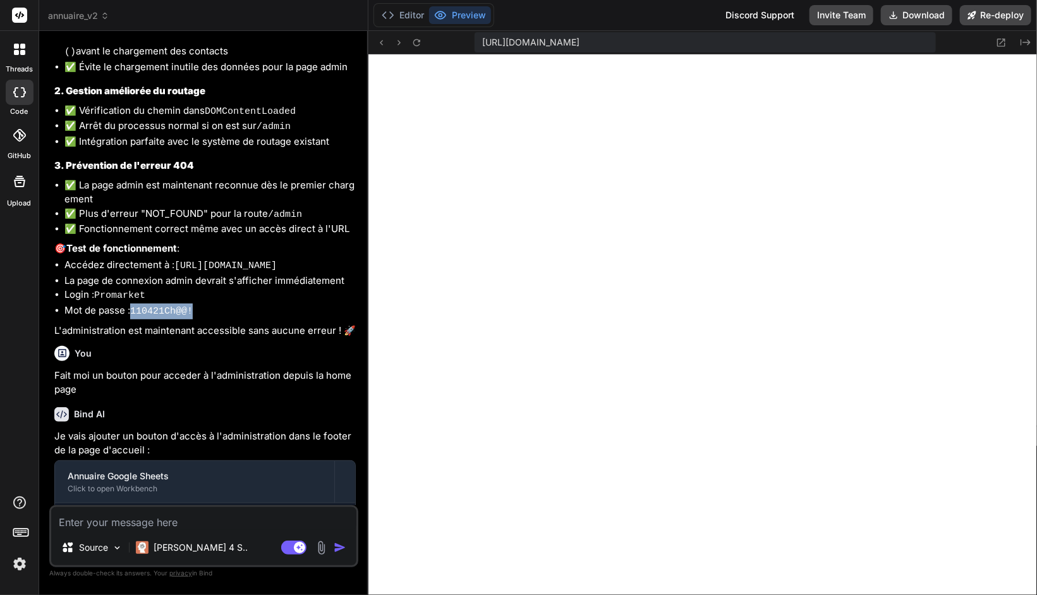
copy code "110421Ch@@!"
click at [183, 516] on textarea at bounding box center [203, 518] width 305 height 23
type textarea "c"
type textarea "x"
type textarea "ch"
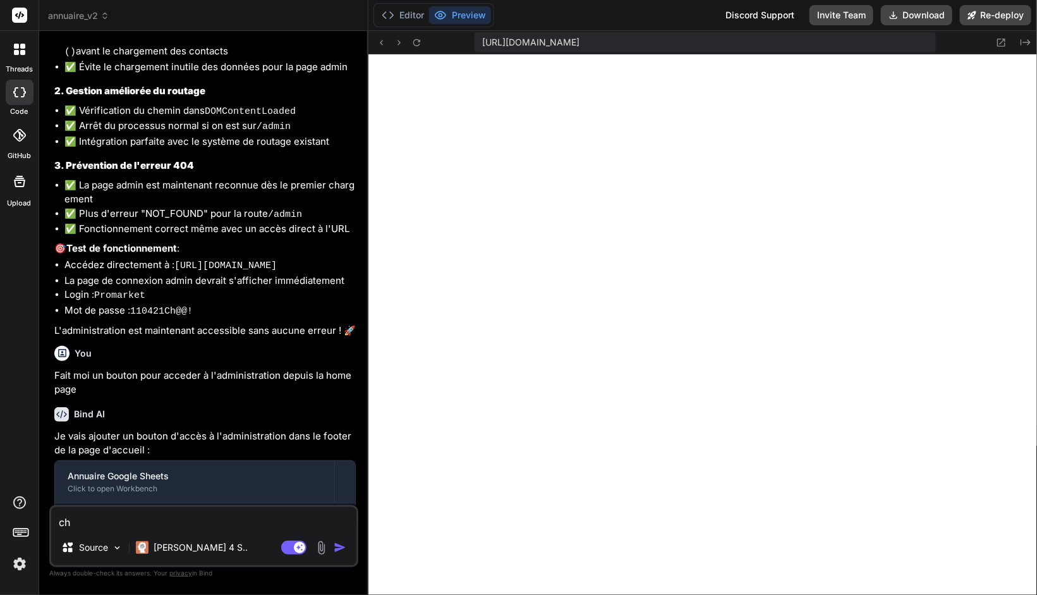
type textarea "x"
type textarea "cha"
type textarea "x"
type textarea "chaq"
type textarea "x"
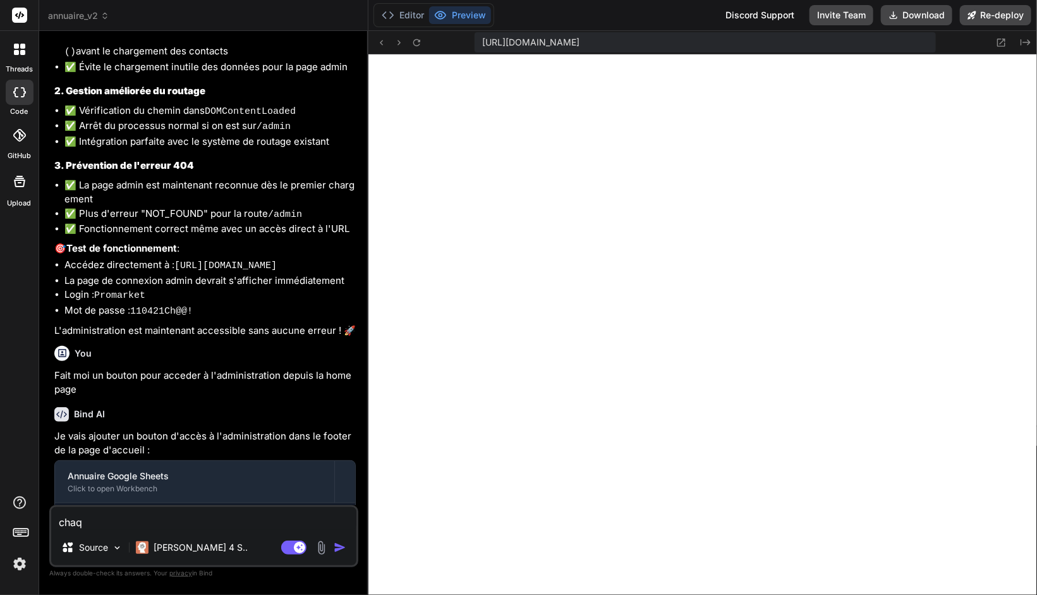
type textarea "chaqu"
type textarea "x"
type textarea "chaque"
type textarea "x"
type textarea "chaque"
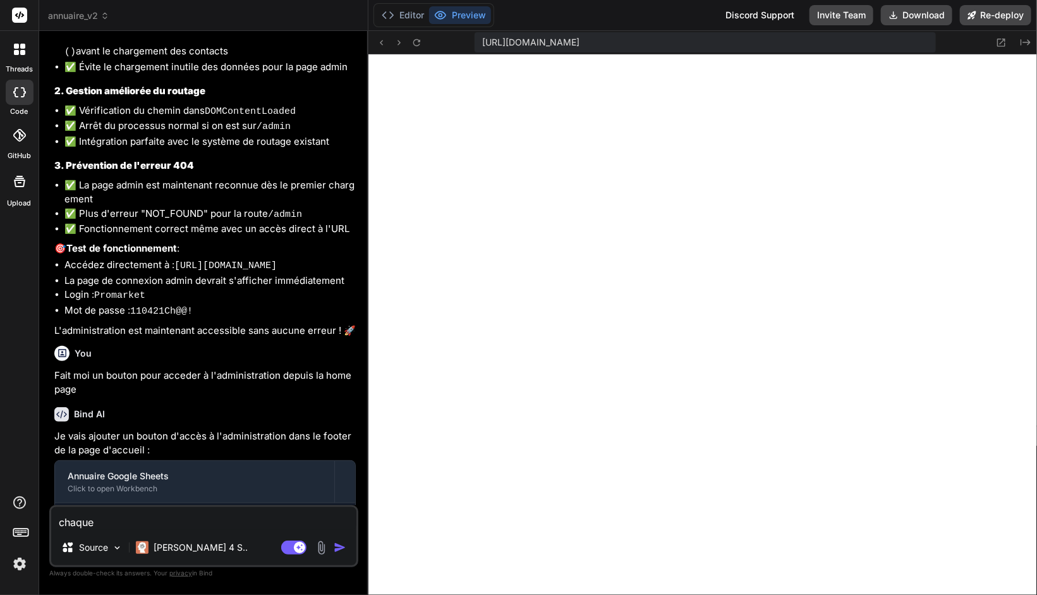
type textarea "x"
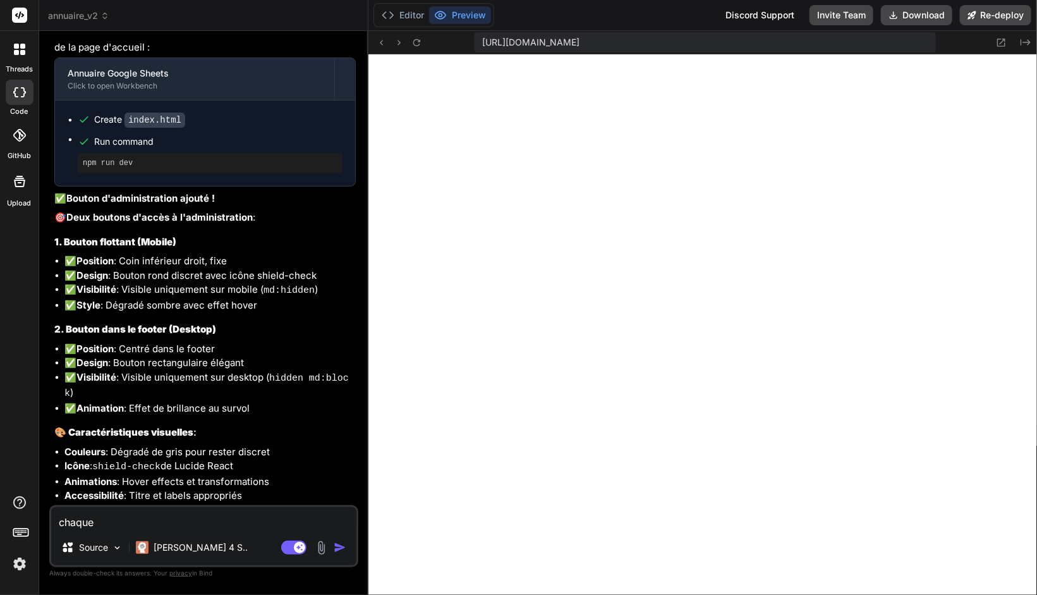
scroll to position [7453, 0]
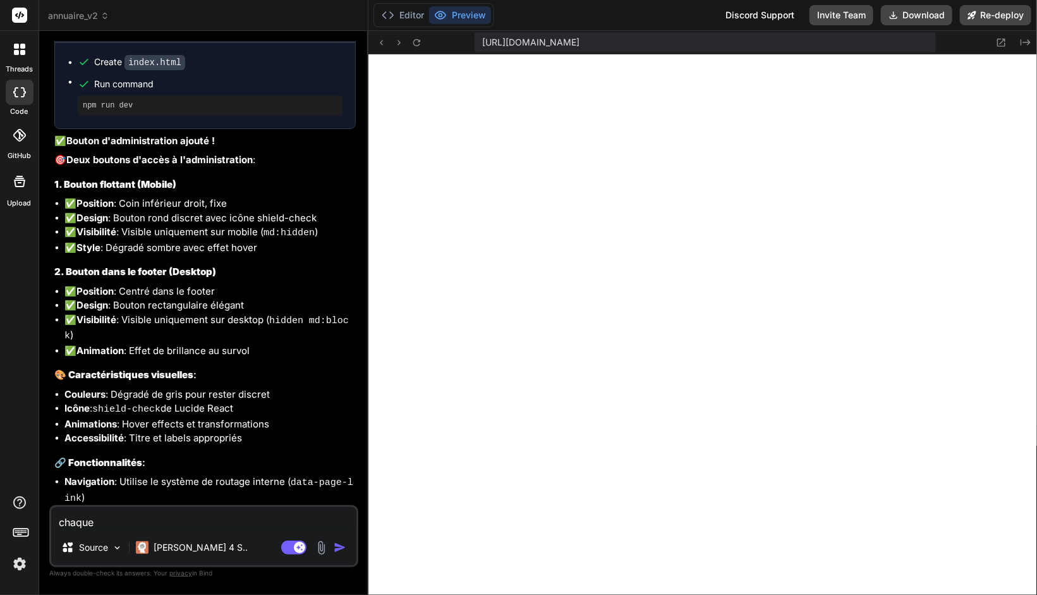
click at [119, 518] on textarea "chaque" at bounding box center [203, 518] width 305 height 23
drag, startPoint x: 113, startPoint y: 515, endPoint x: 2, endPoint y: 515, distance: 111.2
click at [0, 515] on div "threads code GitHub Upload annuaire_v2 Created with Pixso. Bind AI Web Search C…" at bounding box center [518, 297] width 1037 height 595
type textarea "O"
type textarea "x"
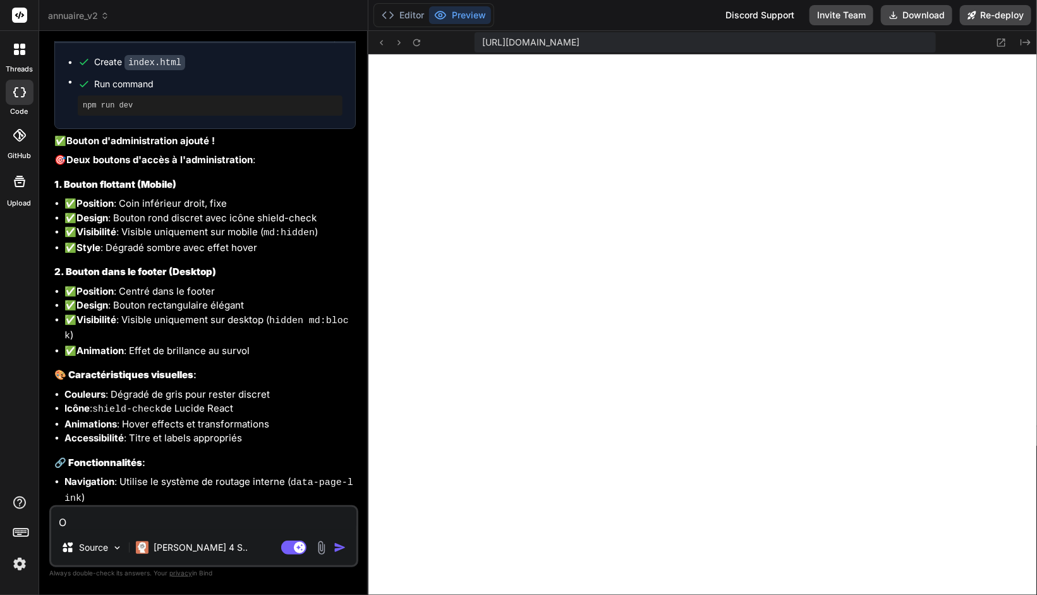
type textarea "x"
type textarea "P"
type textarea "x"
type textarea "Po"
type textarea "x"
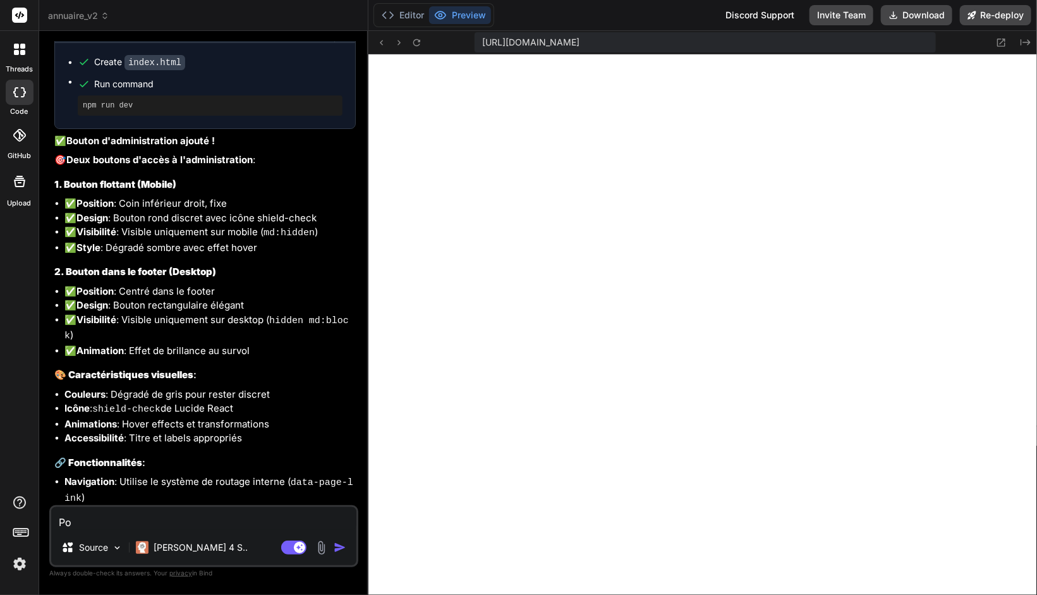
type textarea "Pou"
type textarea "x"
type textarea "Pour"
type textarea "x"
type textarea "Pour"
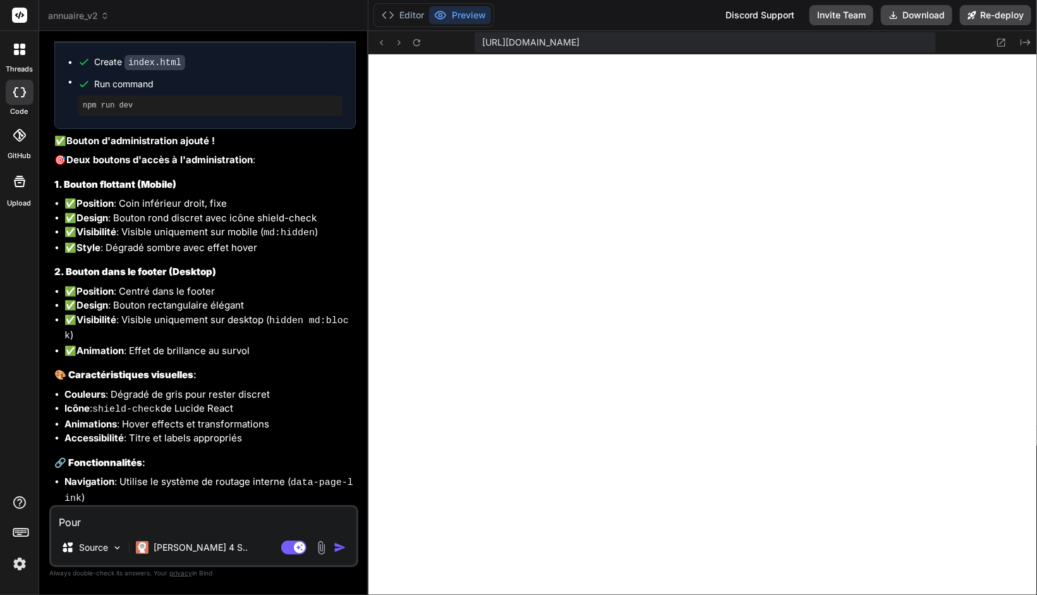
type textarea "x"
type textarea "Pour l"
type textarea "x"
type textarea "Pour le"
type textarea "x"
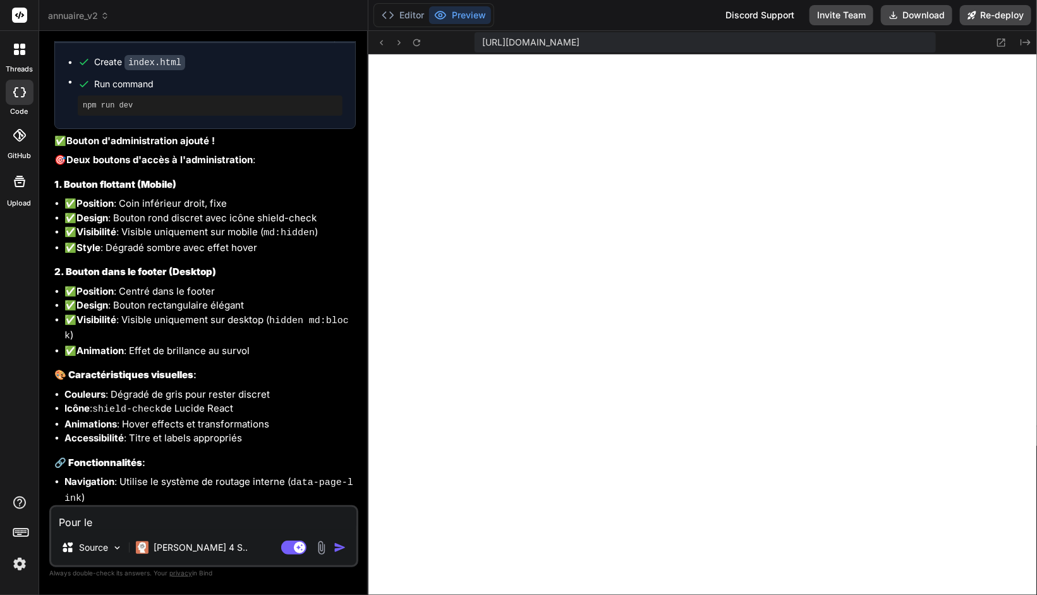
type textarea "Pour le"
type textarea "x"
type textarea "Pour le s"
type textarea "x"
type textarea "Pour le sl"
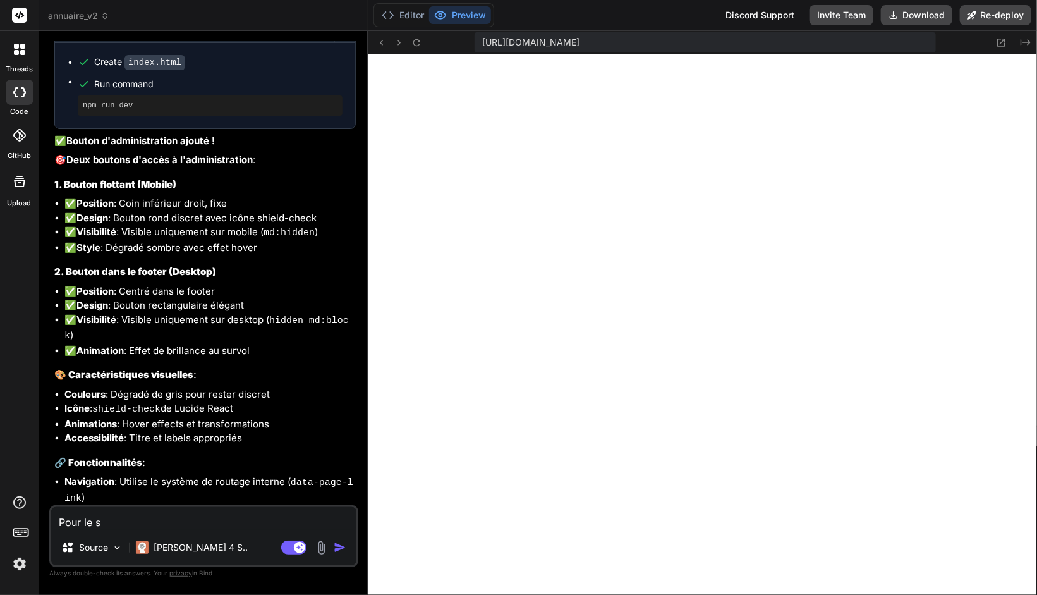
type textarea "x"
type textarea "Pour le slu"
type textarea "x"
type textarea "Pour le slug"
type textarea "x"
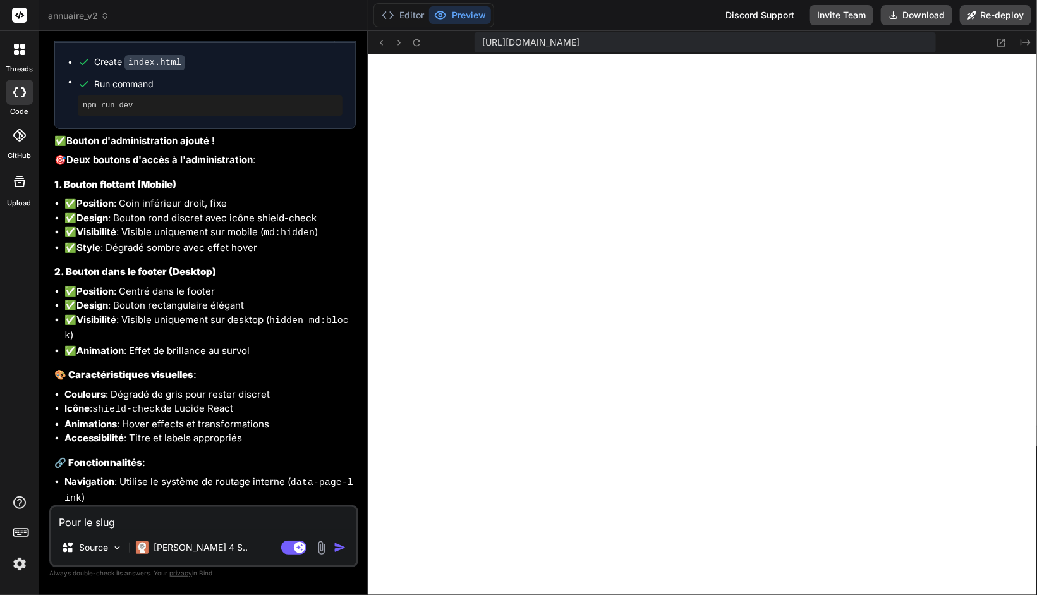
type textarea "Pour le slug,"
type textarea "x"
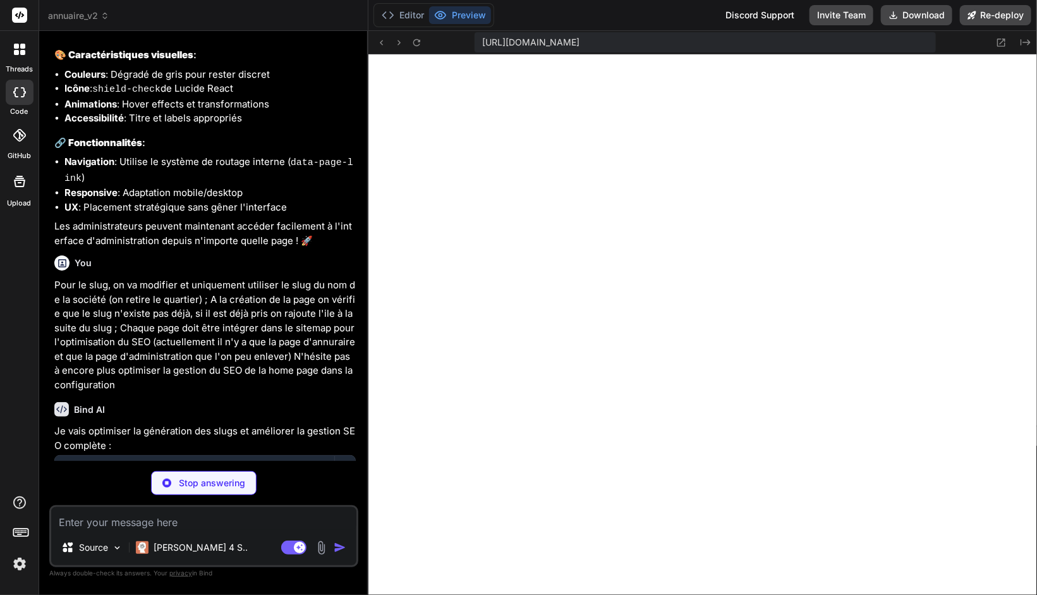
scroll to position [7782, 0]
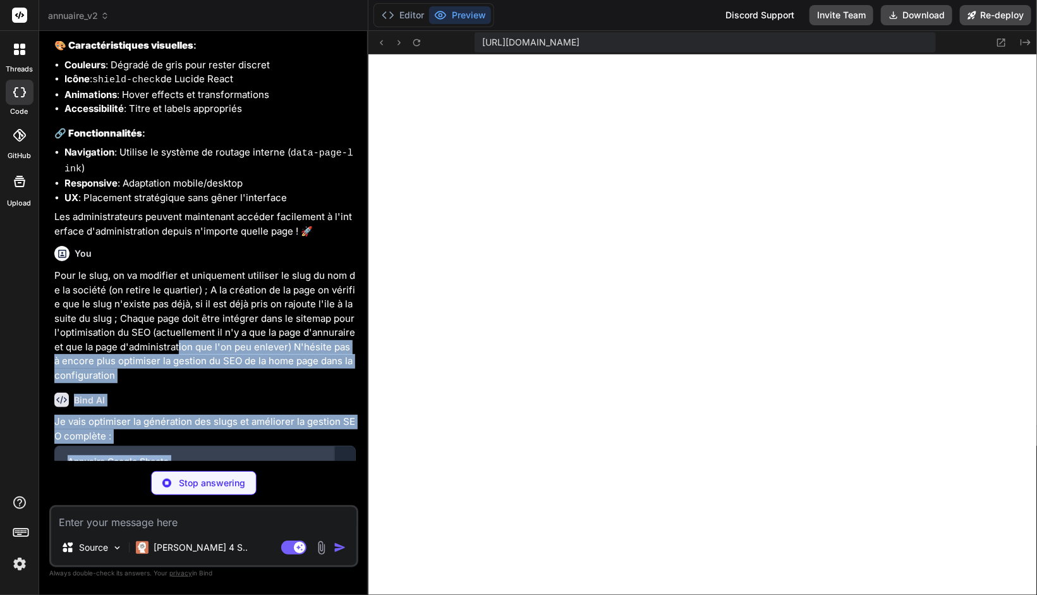
drag, startPoint x: 179, startPoint y: 279, endPoint x: 231, endPoint y: 413, distance: 143.4
click at [231, 413] on div "You Au lieu d'ouvrir la fiche annuaire en one click , chaque fiche sera une pag…" at bounding box center [205, 251] width 307 height 420
click at [229, 415] on p "Je vais optimiser la génération des slugs et améliorer la gestion SEO complète :" at bounding box center [204, 429] width 301 height 28
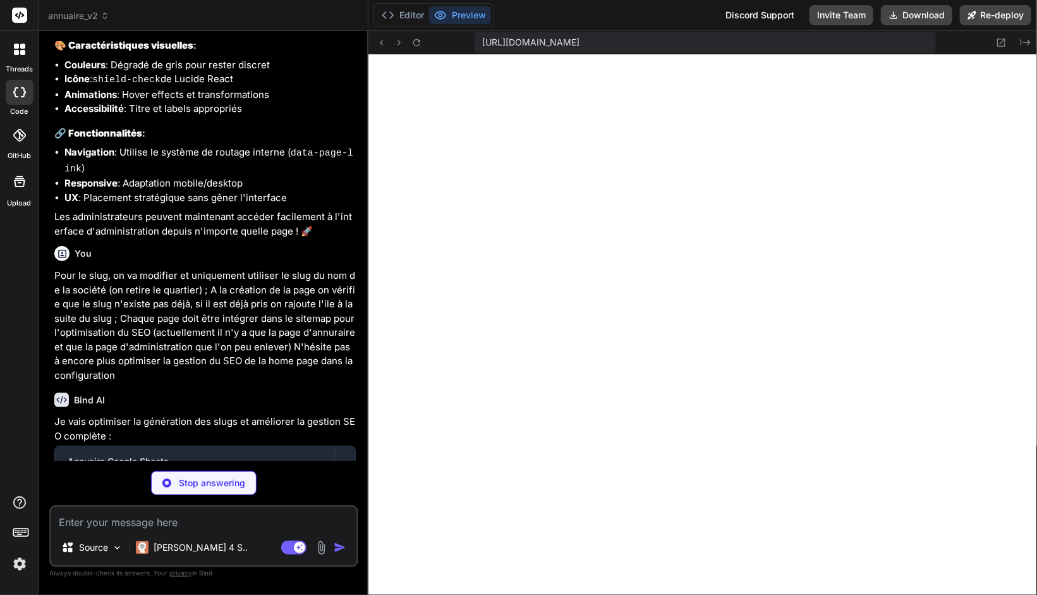
click at [213, 392] on div "Bind AI" at bounding box center [204, 399] width 301 height 15
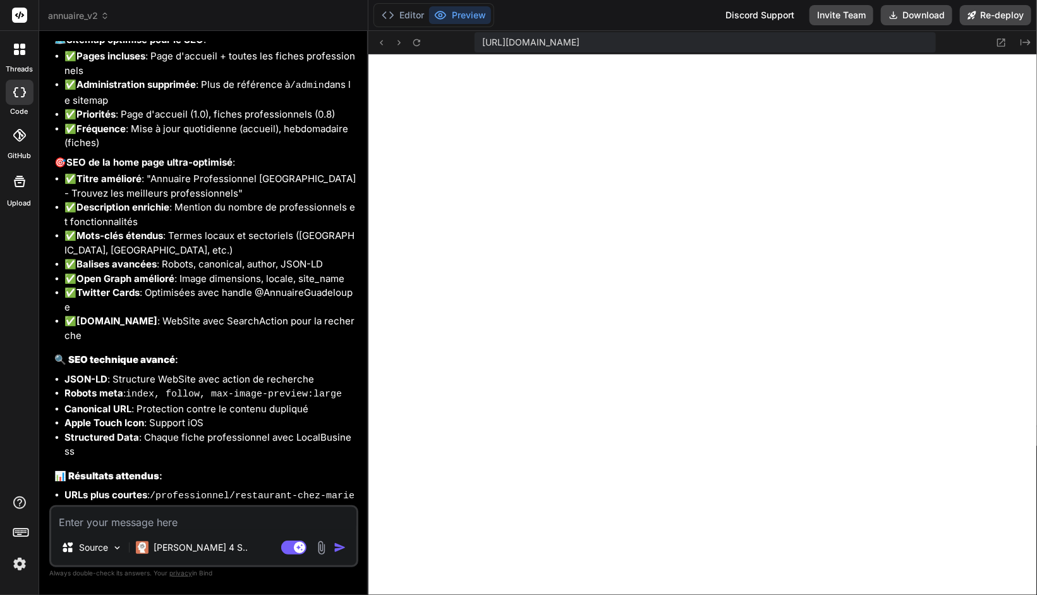
scroll to position [8533, 0]
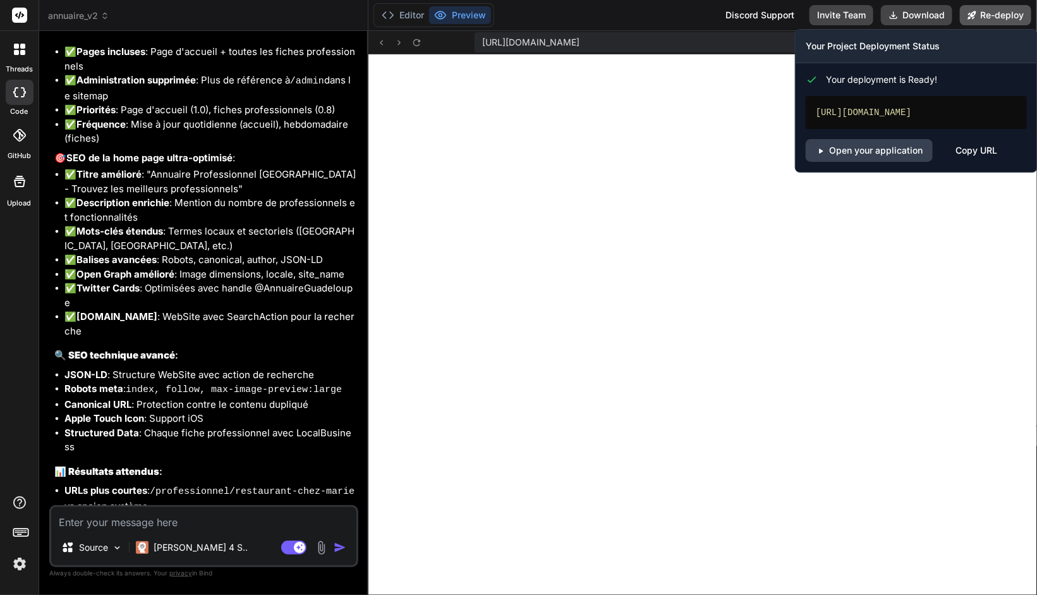
click at [999, 16] on button "Re-deploy" at bounding box center [995, 15] width 71 height 20
click at [877, 147] on link "Open your application" at bounding box center [869, 150] width 127 height 23
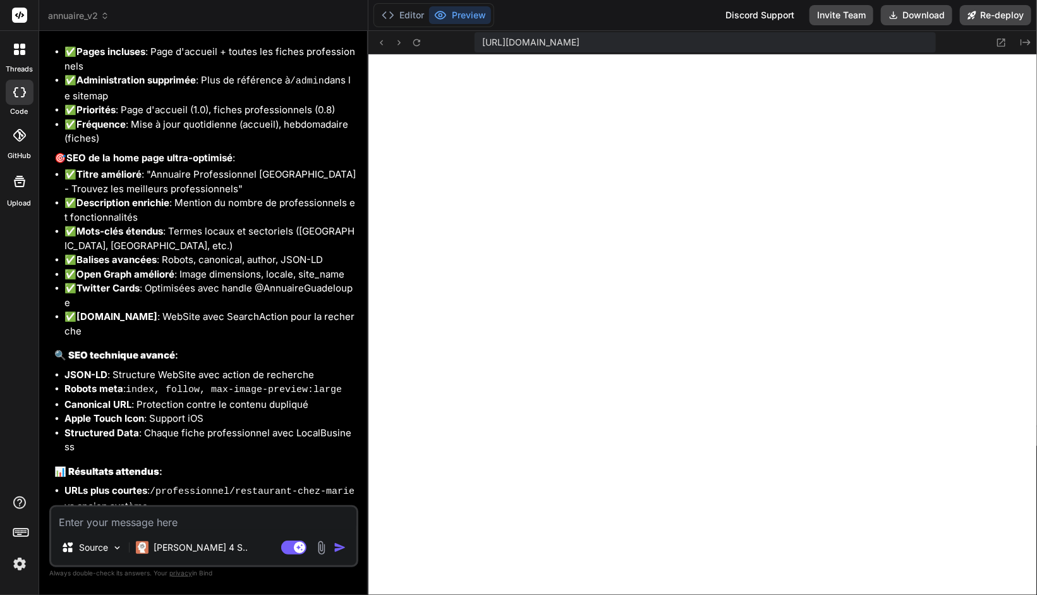
click at [125, 520] on textarea at bounding box center [203, 518] width 305 height 23
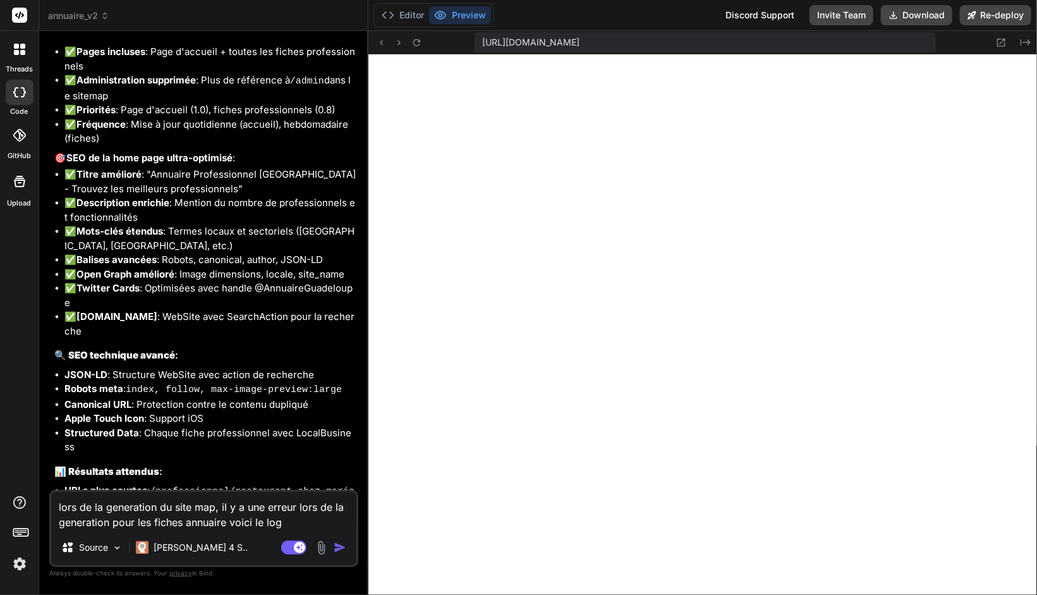
paste textarea "admin.js:648 Données non disponibles pour générer le sitemap generateSitemap @ …"
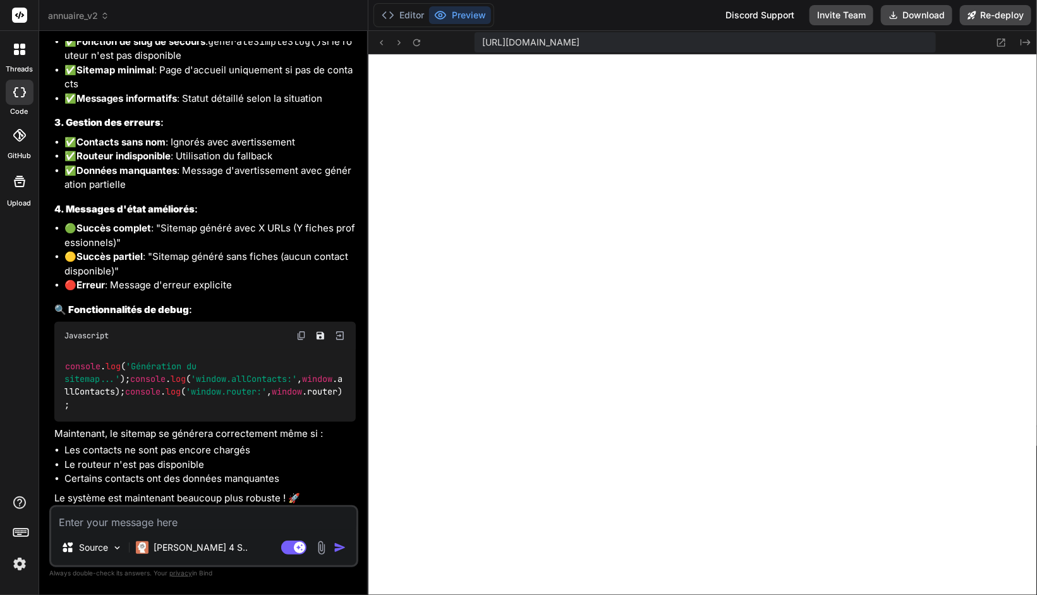
scroll to position [9479, 0]
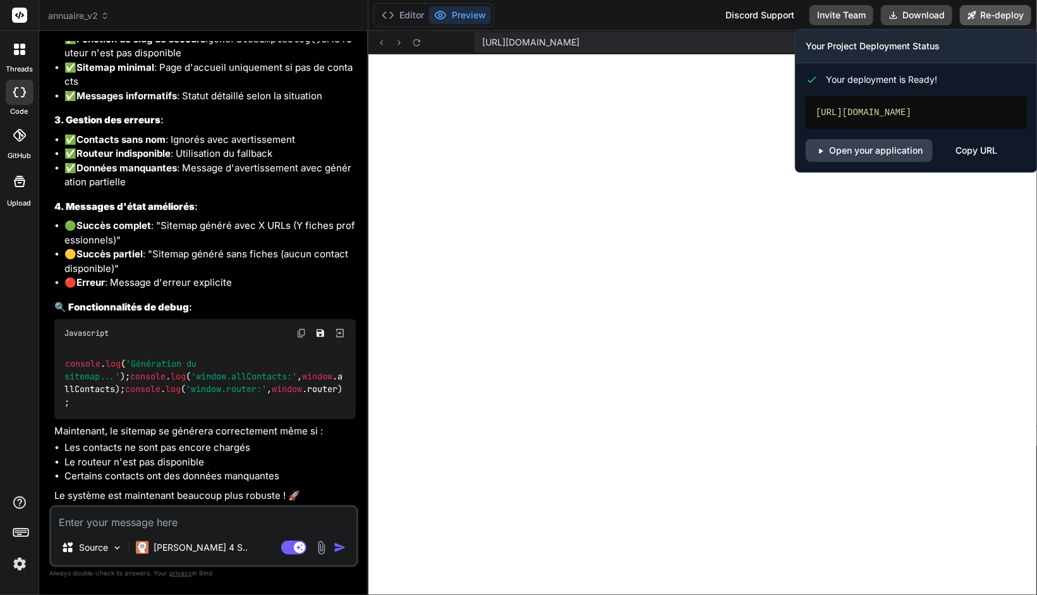
click at [993, 11] on button "Re-deploy" at bounding box center [995, 15] width 71 height 20
click at [884, 150] on link "Open your application" at bounding box center [869, 150] width 127 height 23
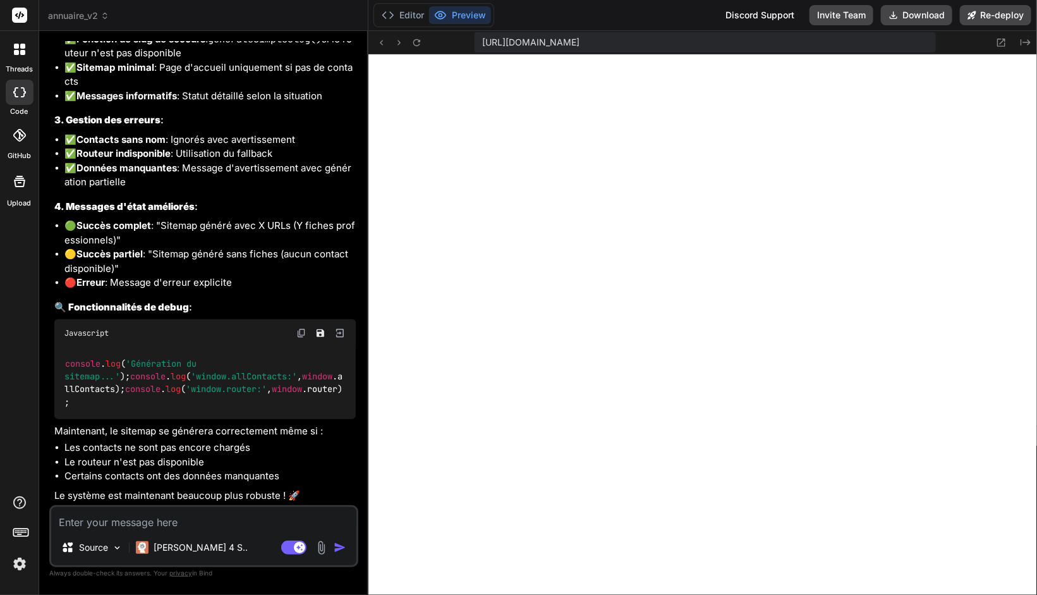
click at [137, 523] on textarea at bounding box center [203, 518] width 305 height 23
click at [197, 523] on textarea at bounding box center [203, 518] width 305 height 23
paste textarea "[URL][DOMAIN_NAME]"
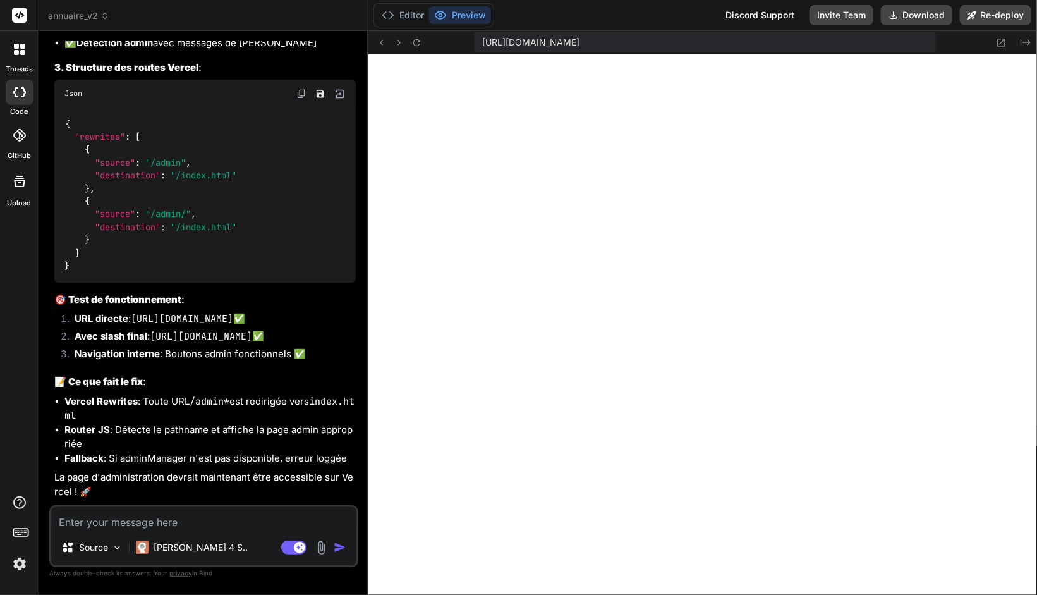
scroll to position [10492, 0]
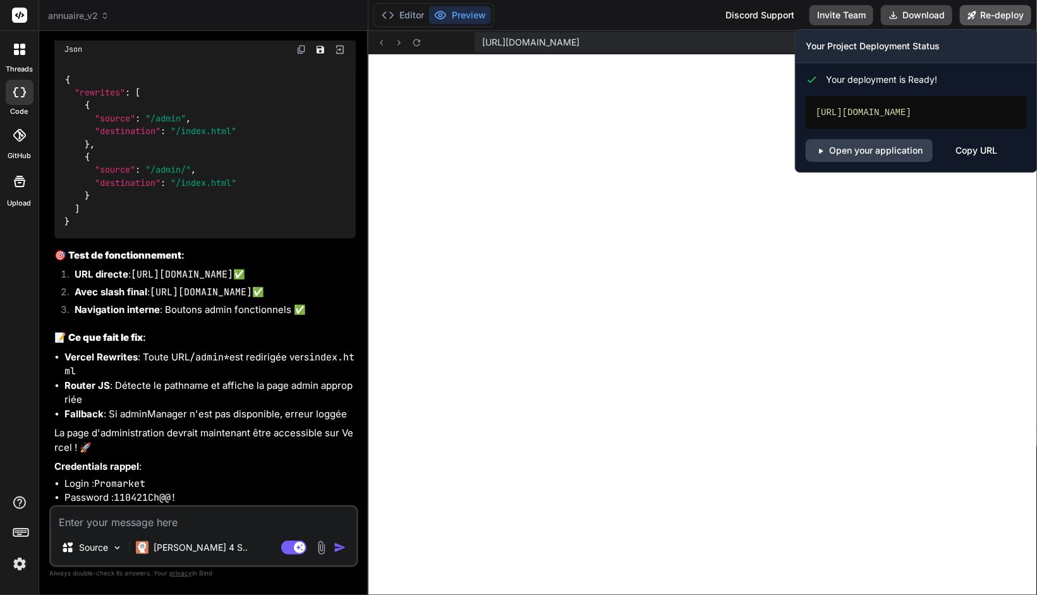
click at [992, 20] on button "Re-deploy" at bounding box center [995, 15] width 71 height 20
click at [1003, 20] on button "Re-deploy" at bounding box center [995, 15] width 71 height 20
click at [874, 154] on link "Open your application" at bounding box center [869, 150] width 127 height 23
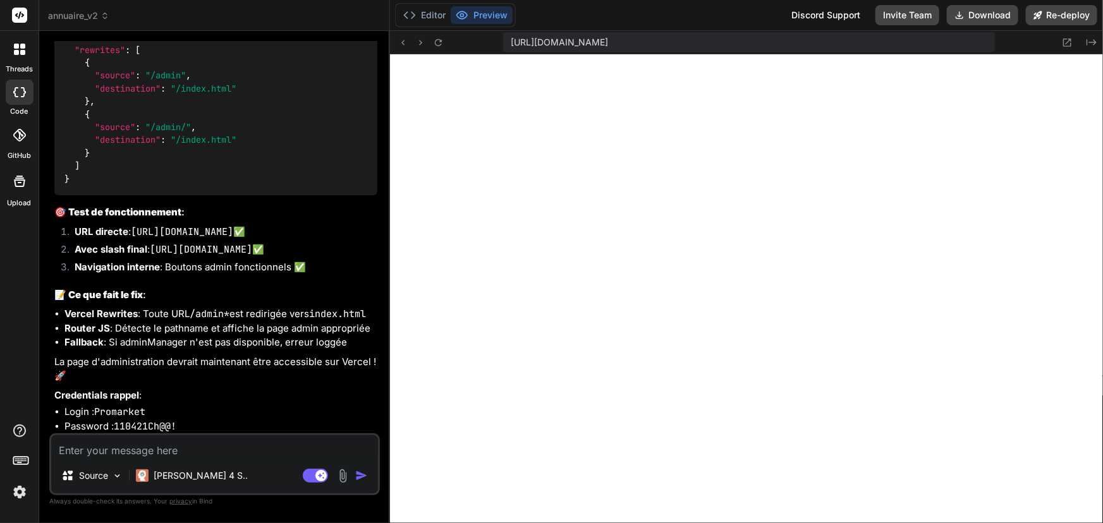
scroll to position [5236, 0]
click at [174, 446] on textarea at bounding box center [214, 446] width 327 height 23
paste textarea "sitemap-handler.js:71 Erreur Service Worker: TypeError: Failed to register a Se…"
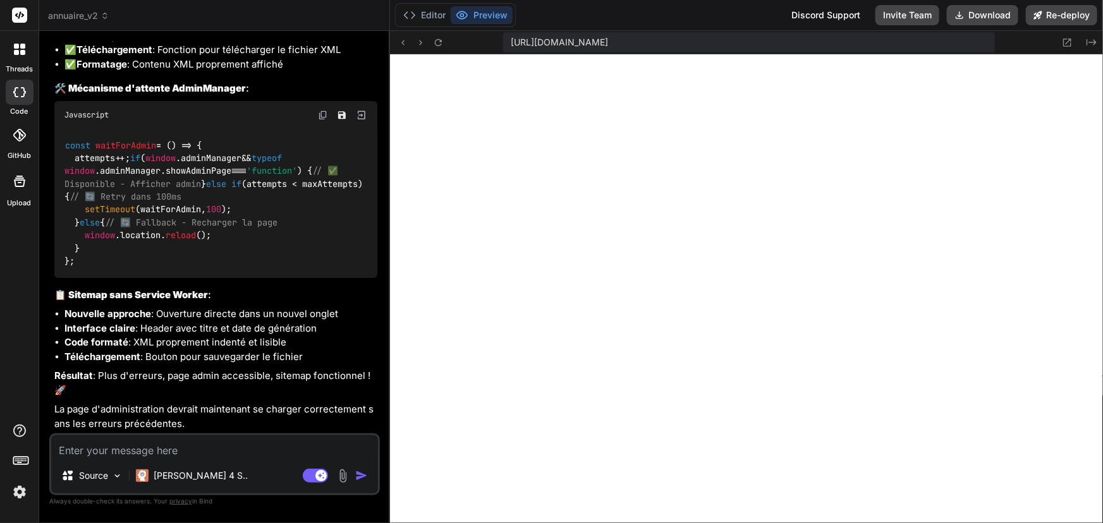
scroll to position [11246, 0]
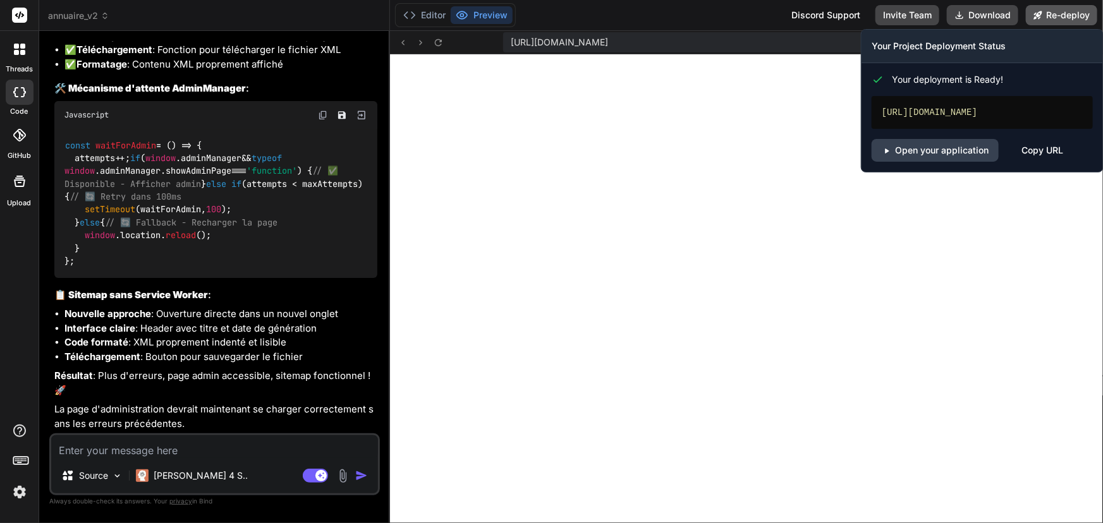
click at [1051, 16] on button "Re-deploy" at bounding box center [1061, 15] width 71 height 20
click at [930, 154] on link "Open your application" at bounding box center [935, 150] width 127 height 23
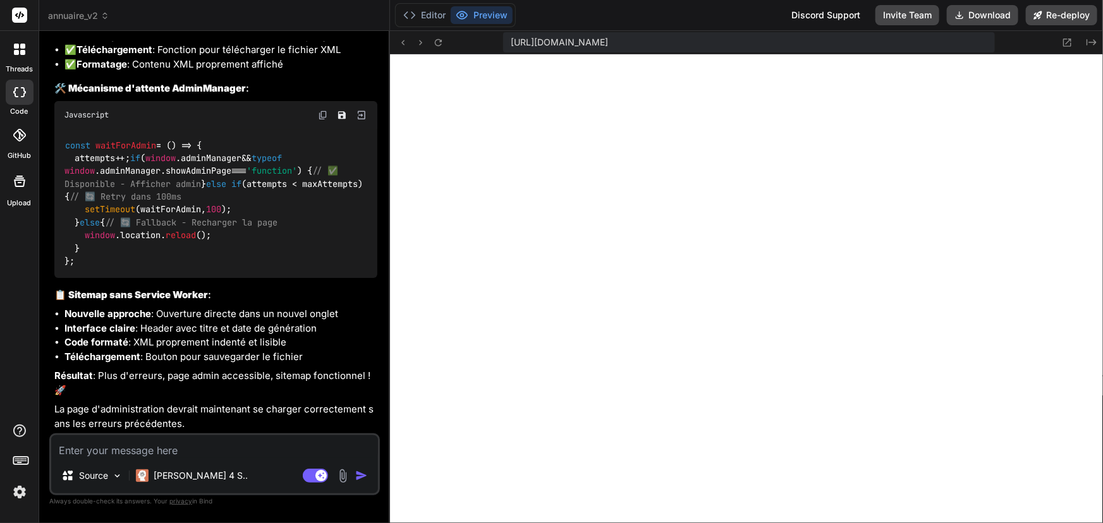
drag, startPoint x: 142, startPoint y: 458, endPoint x: 147, endPoint y: 453, distance: 7.2
click at [147, 453] on textarea at bounding box center [214, 446] width 327 height 23
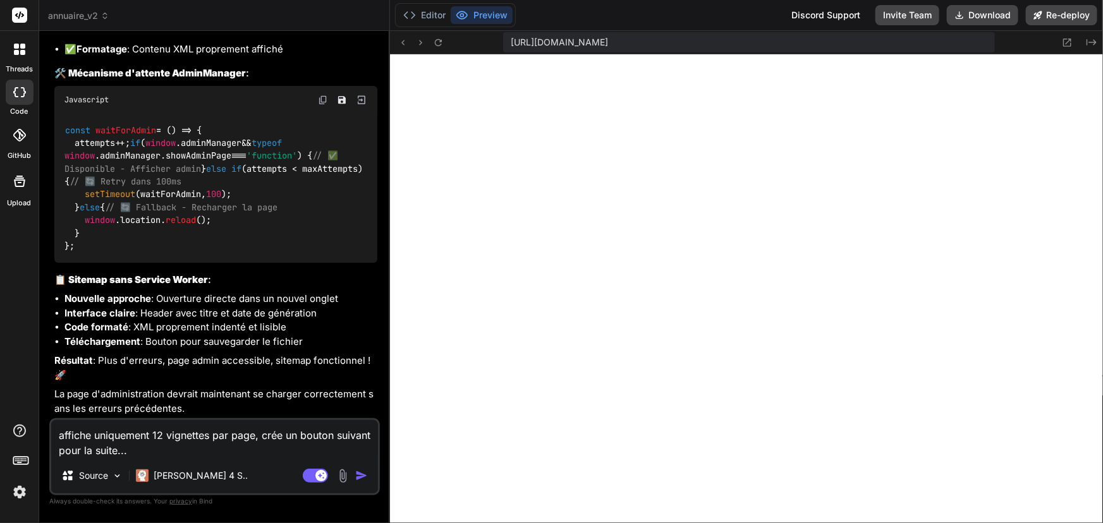
click at [197, 449] on textarea "affiche uniquement 12 vignettes par page, crée un bouton suivant pour la suite.…" at bounding box center [214, 439] width 327 height 38
paste textarea "(lorem):59 ips.dolorsitame.con adipis eli se doei te incididunt. Ut lab Etdolor…"
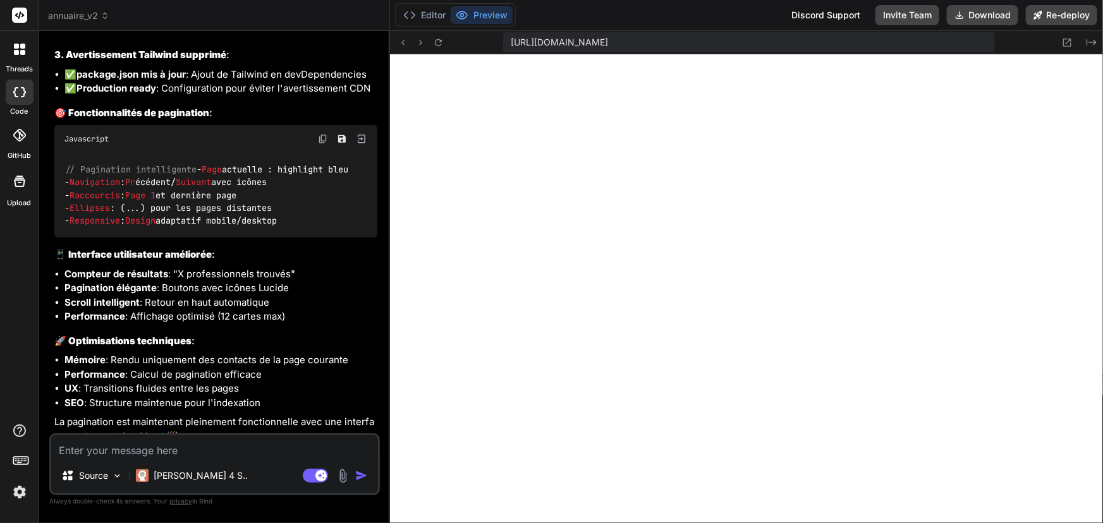
scroll to position [12638, 0]
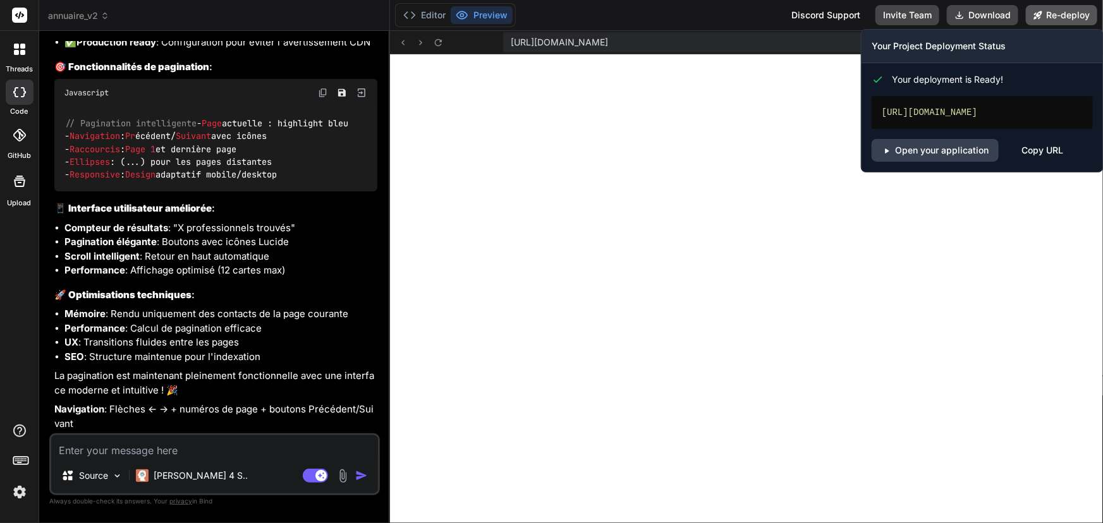
click at [1063, 11] on button "Re-deploy" at bounding box center [1061, 15] width 71 height 20
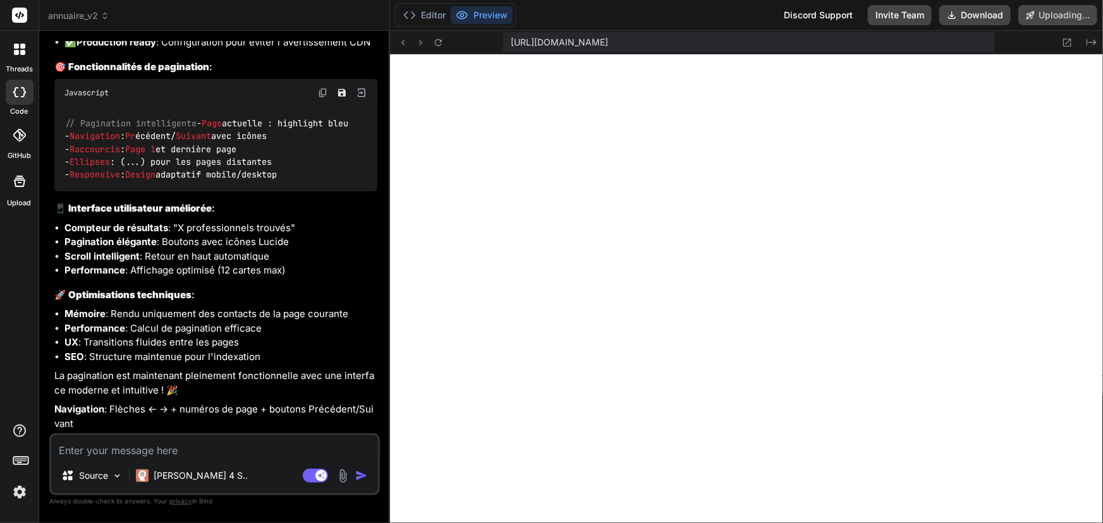
scroll to position [12562, 0]
click at [441, 42] on icon at bounding box center [438, 42] width 11 height 11
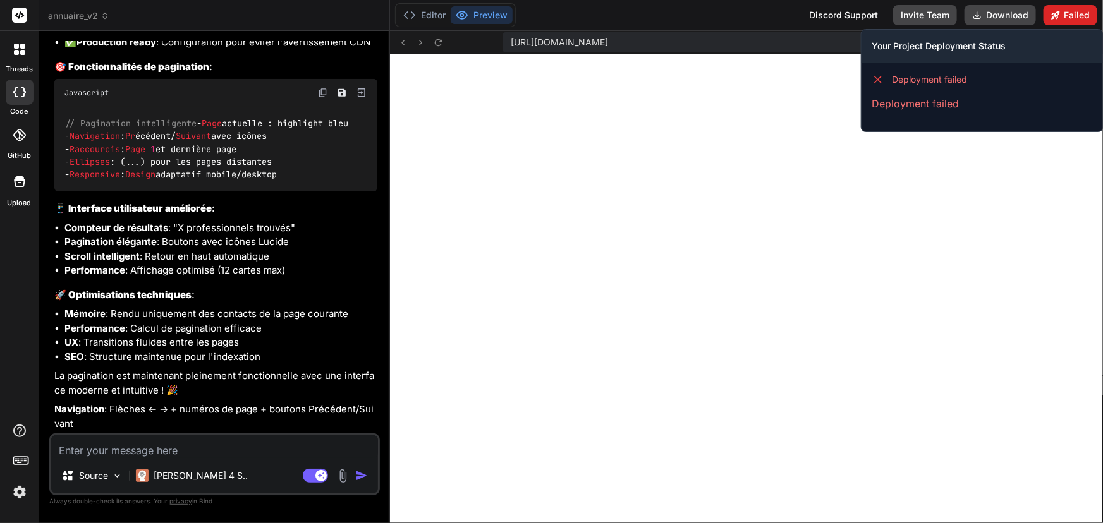
click at [1069, 16] on button "Failed" at bounding box center [1070, 15] width 54 height 20
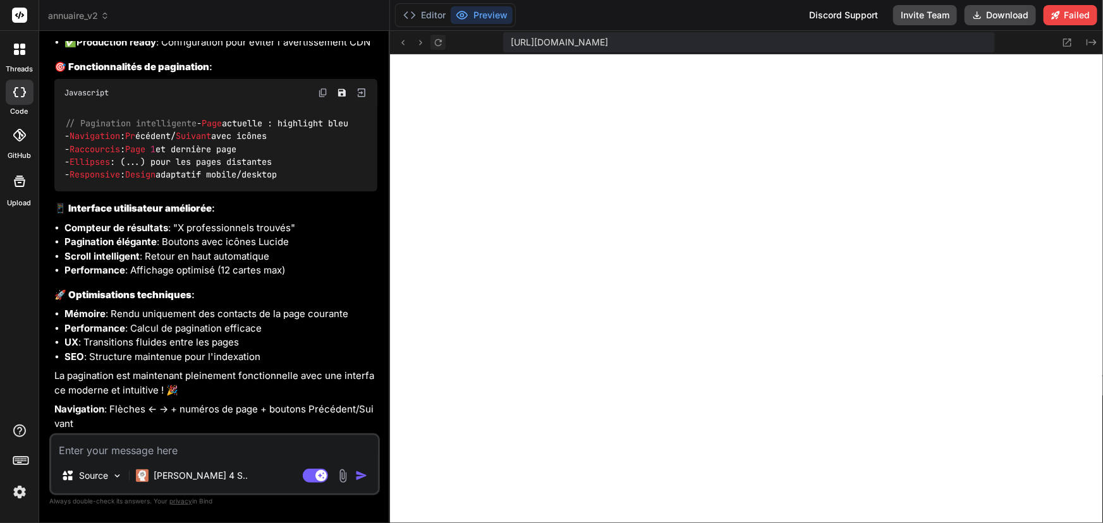
click at [437, 41] on icon at bounding box center [438, 42] width 11 height 11
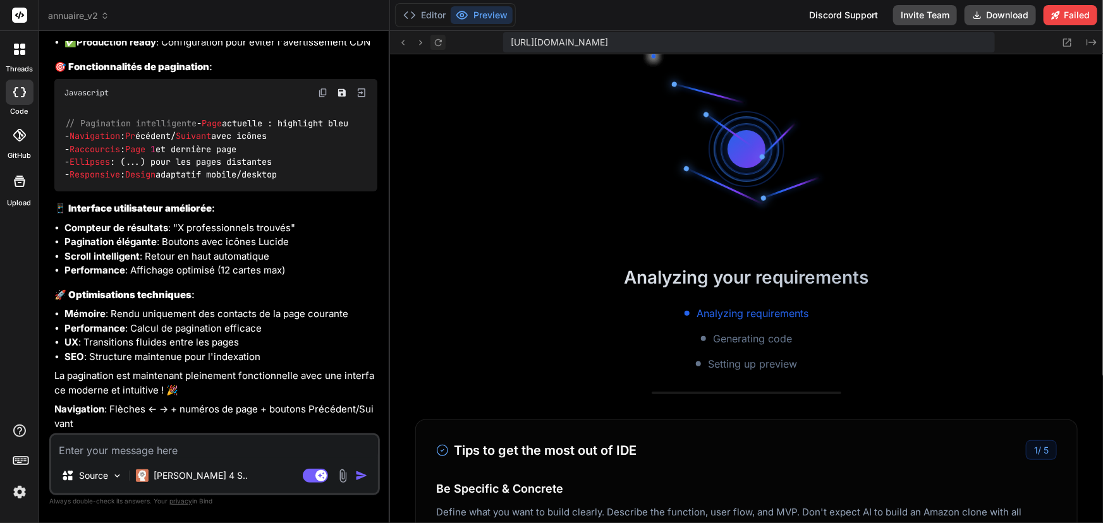
scroll to position [6516, 0]
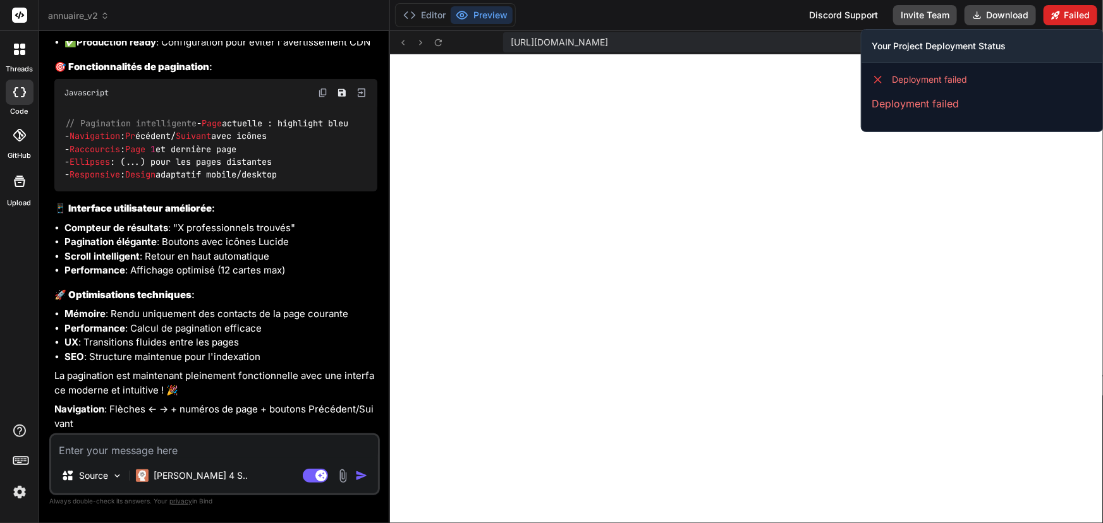
click at [1066, 15] on button "Failed" at bounding box center [1070, 15] width 54 height 20
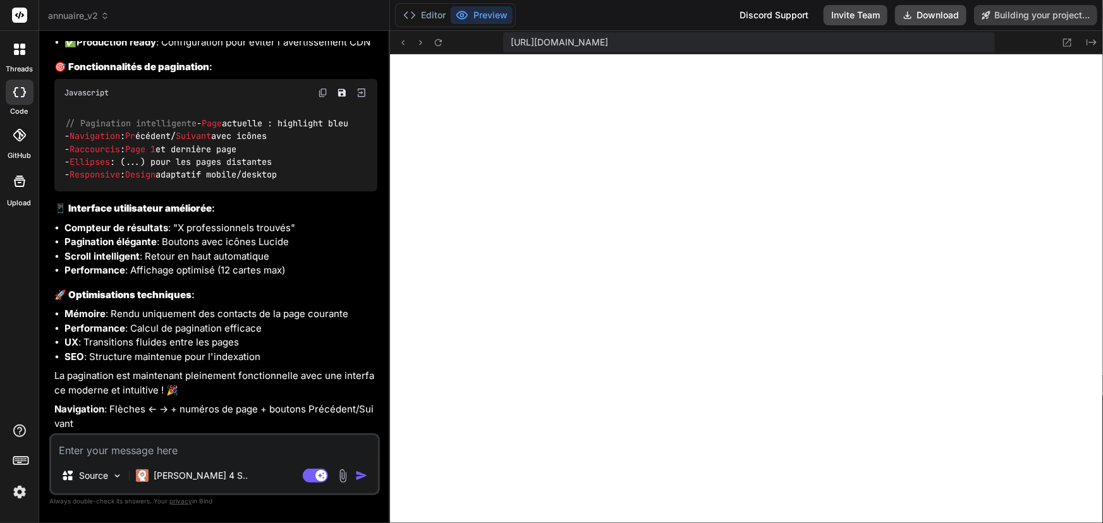
scroll to position [12597, 0]
click at [225, 448] on textarea at bounding box center [214, 446] width 327 height 23
